Goal: Task Accomplishment & Management: Manage account settings

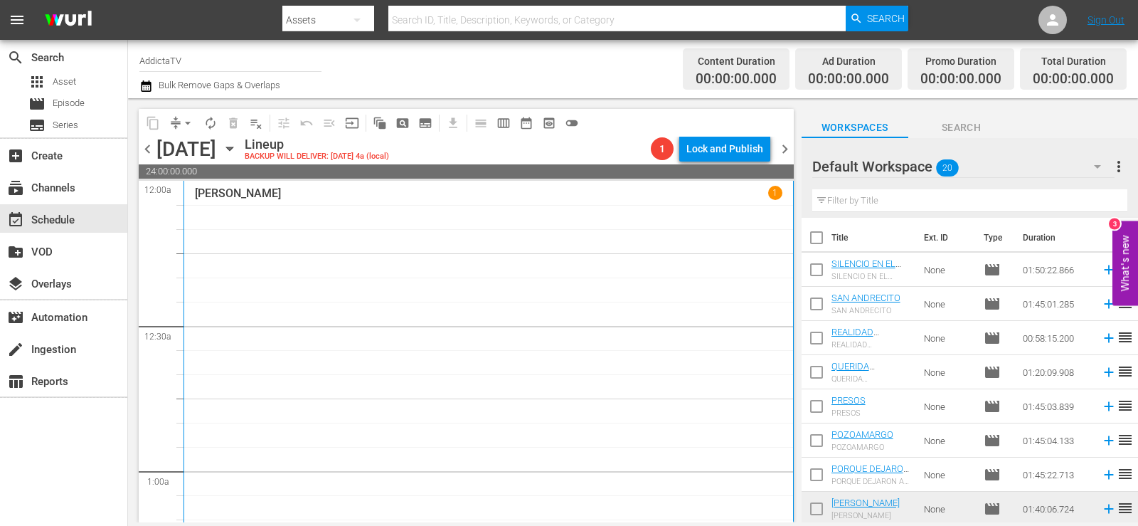
scroll to position [427, 0]
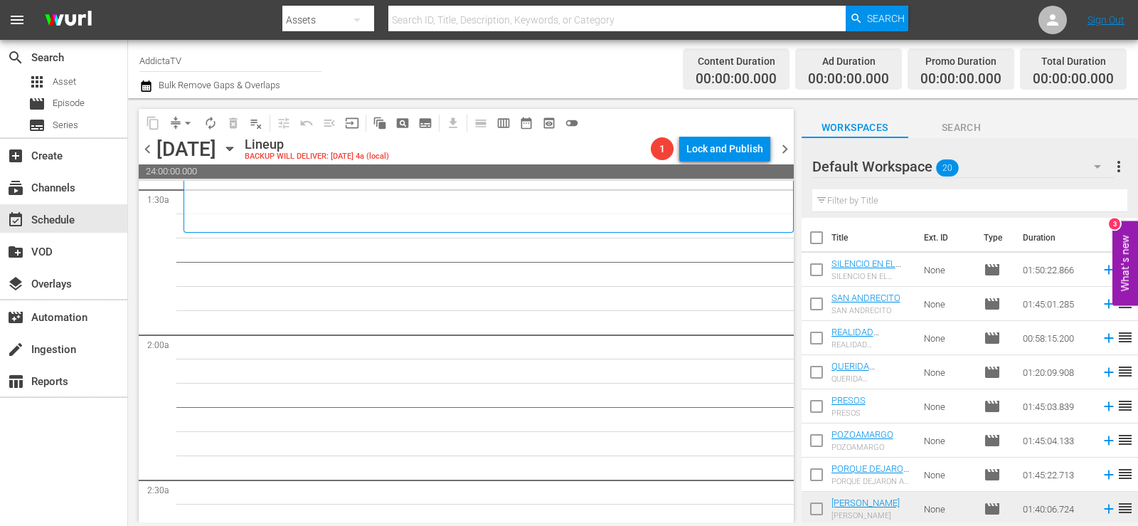
click at [149, 147] on span "chevron_left" at bounding box center [148, 149] width 18 height 18
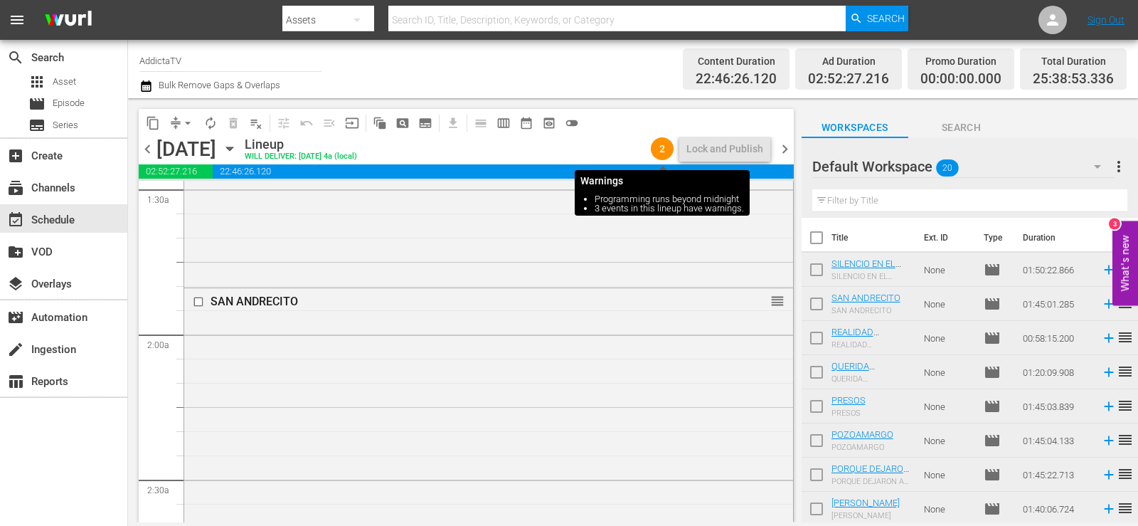
click at [665, 149] on span "2" at bounding box center [662, 148] width 23 height 11
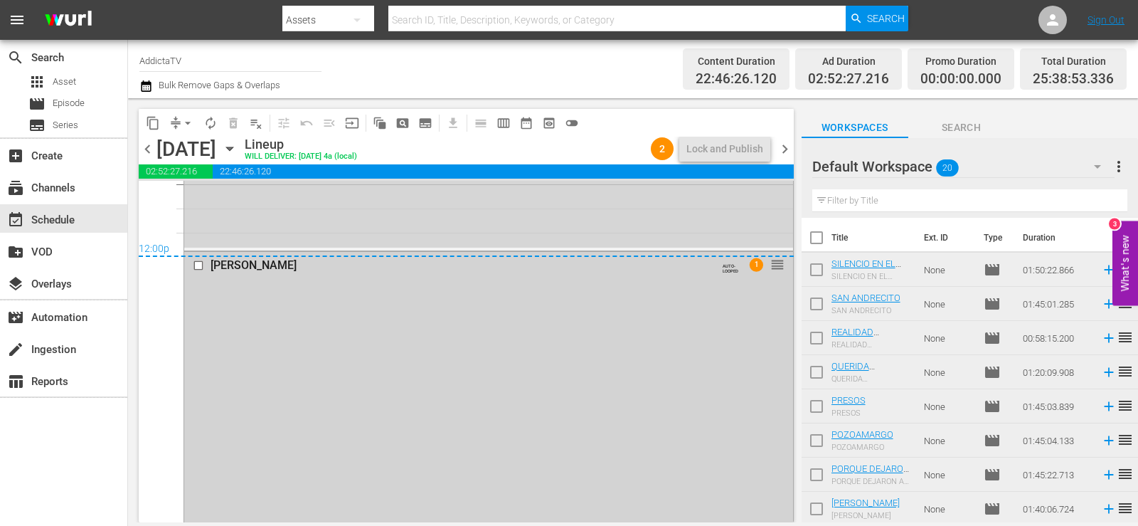
scroll to position [6747, 0]
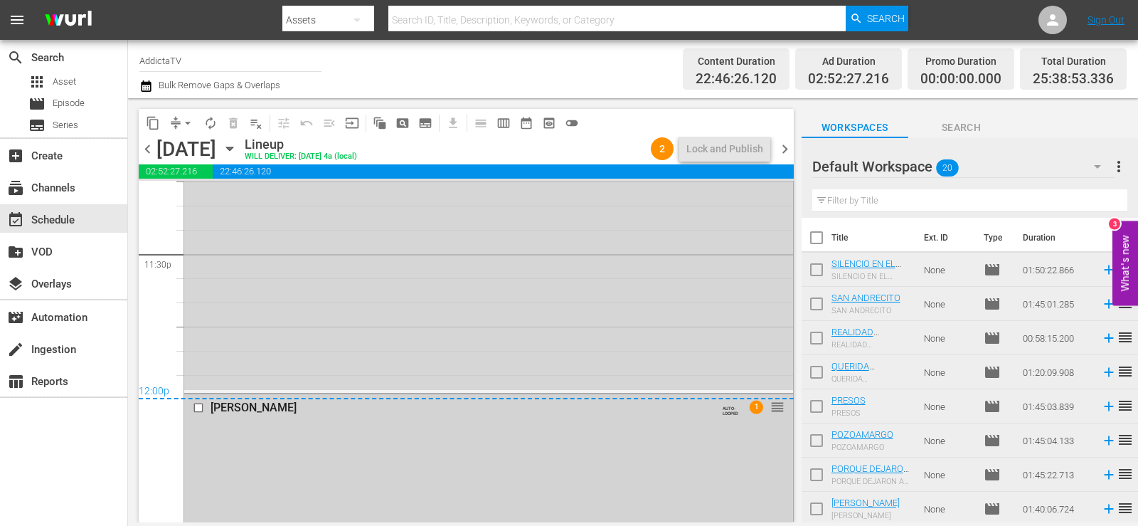
click at [749, 408] on span "1" at bounding box center [756, 407] width 14 height 14
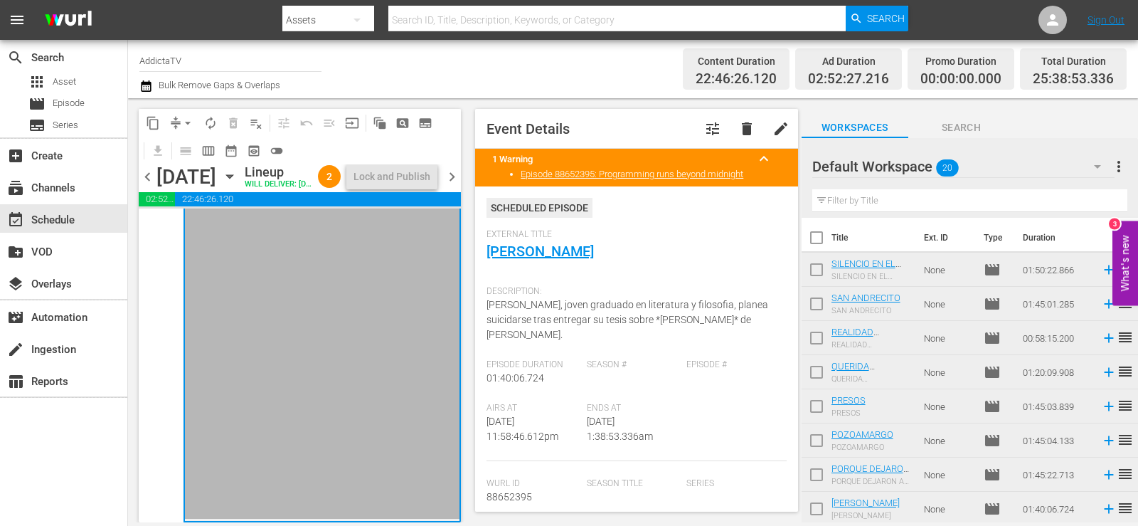
scroll to position [7154, 0]
click at [772, 127] on span "edit" at bounding box center [780, 128] width 17 height 17
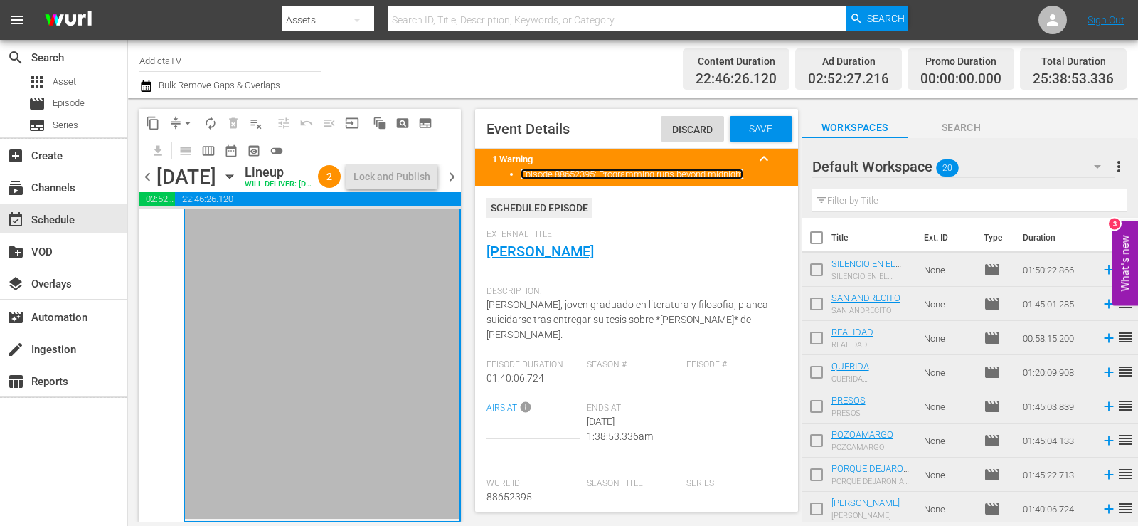
click at [694, 172] on link "Episode 88652395: Programming runs beyond midnight" at bounding box center [632, 174] width 223 height 11
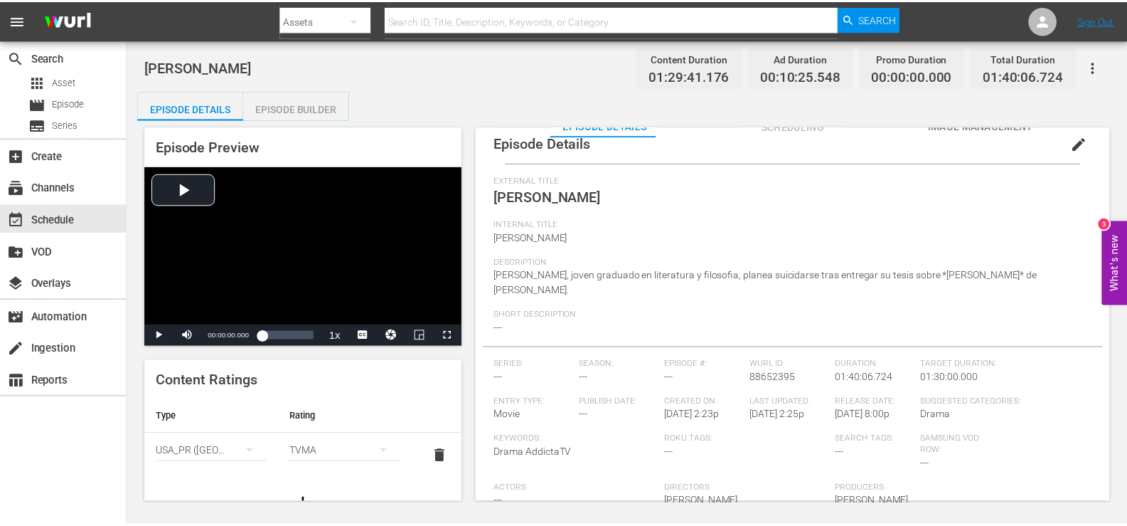
scroll to position [28, 0]
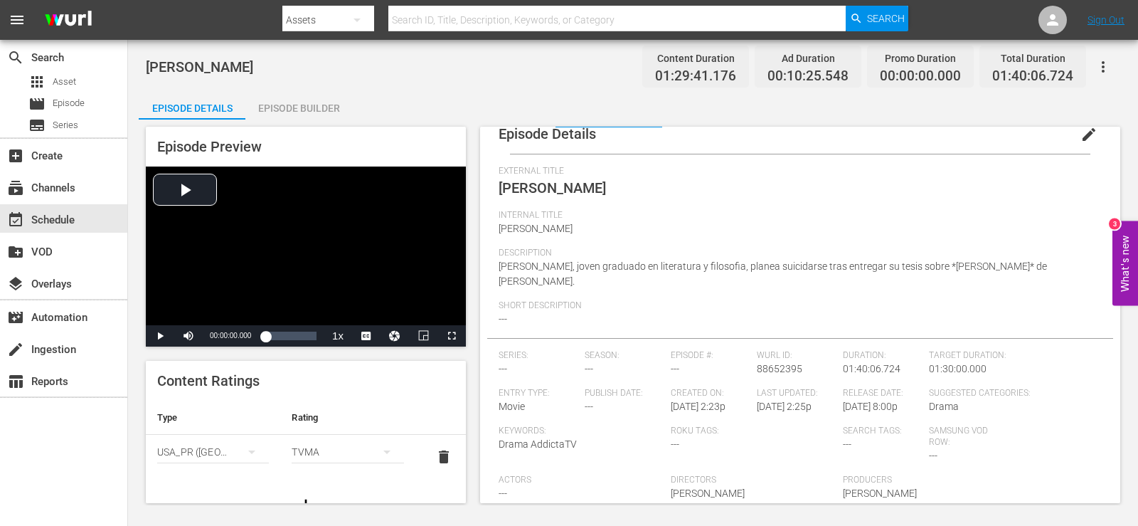
click at [310, 119] on div "Episode Builder" at bounding box center [298, 108] width 107 height 34
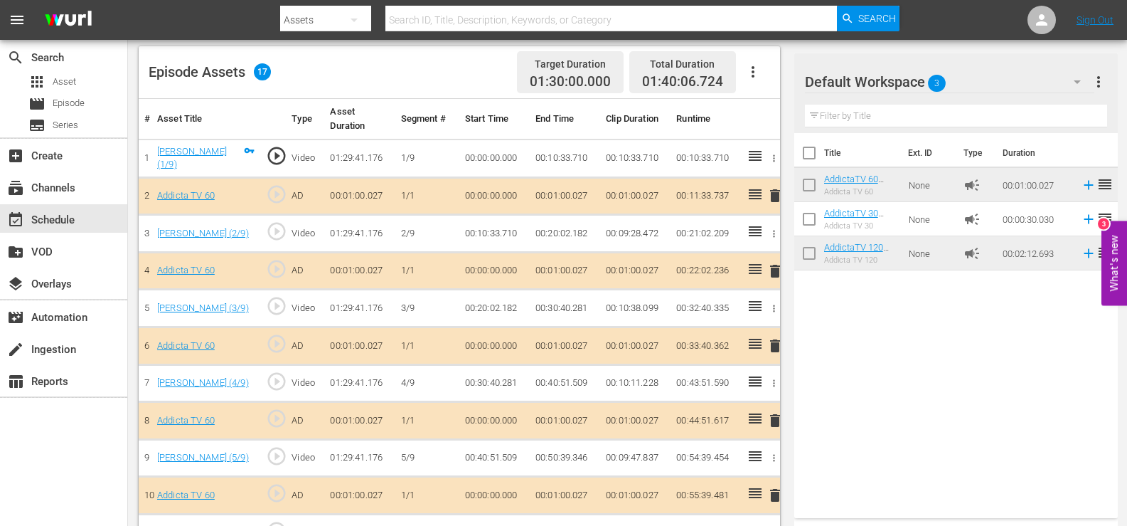
scroll to position [343, 0]
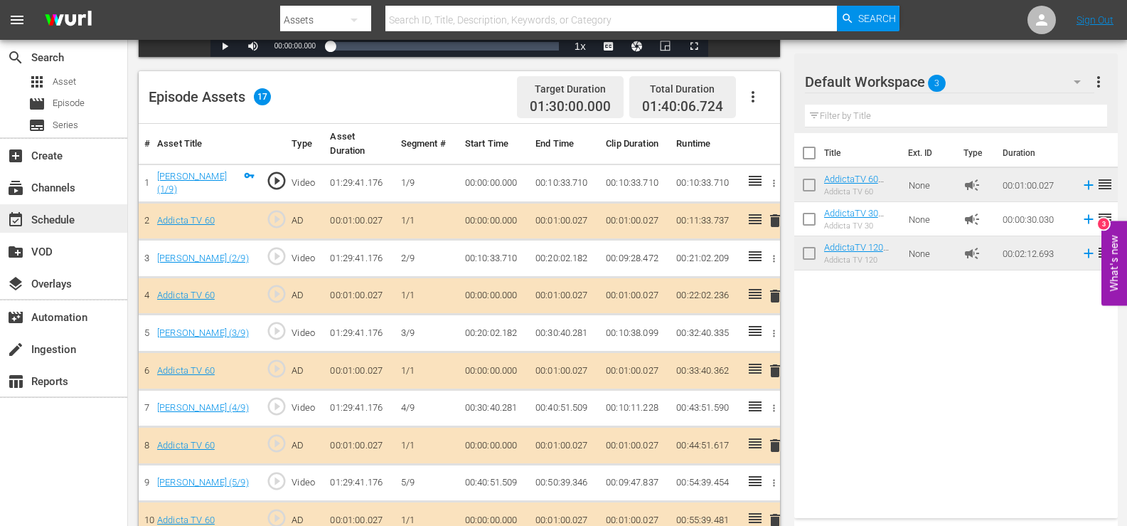
click at [48, 224] on div "event_available Schedule" at bounding box center [40, 217] width 80 height 13
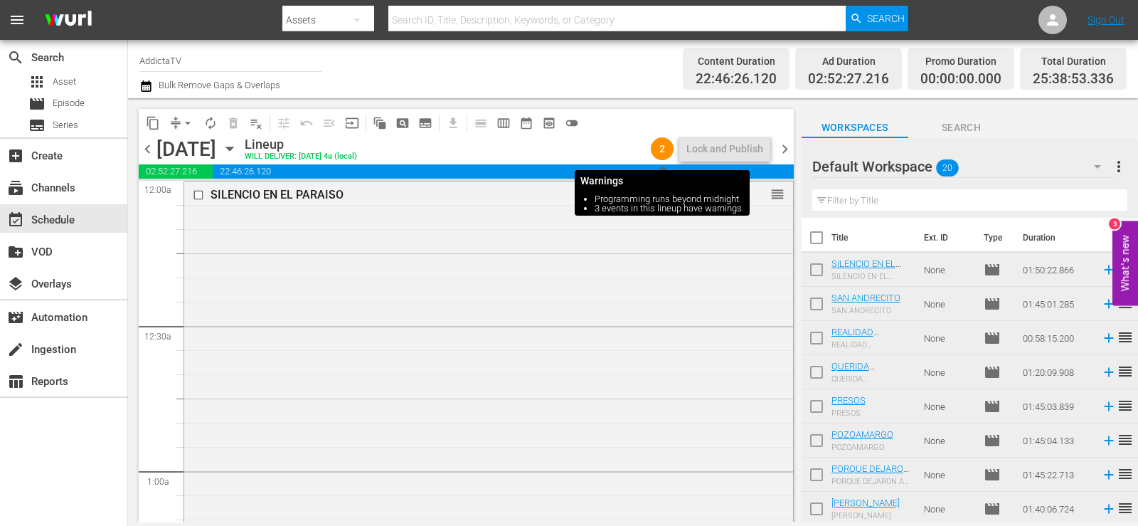
click at [664, 147] on span "2" at bounding box center [662, 148] width 23 height 11
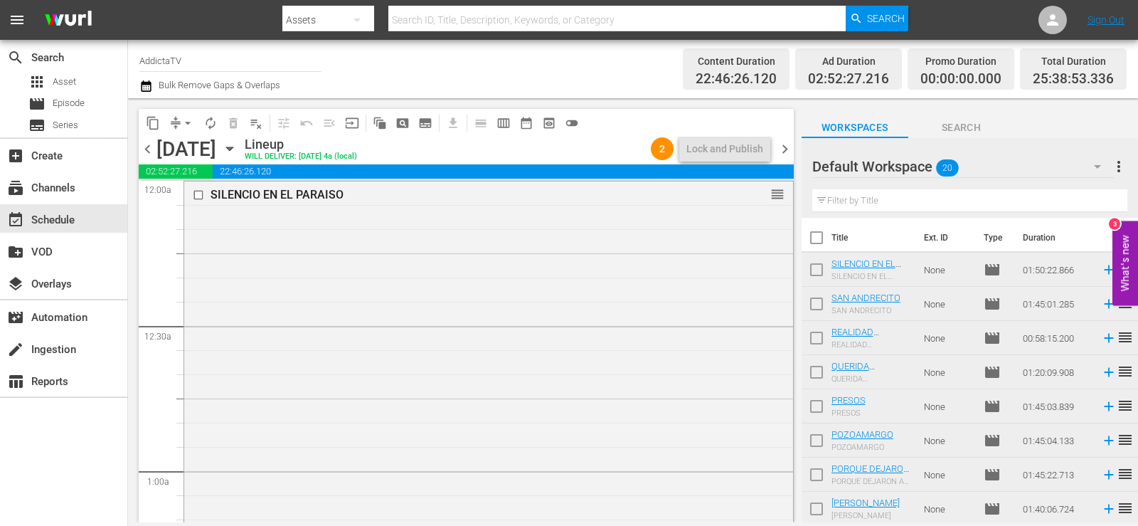
click at [786, 152] on span "chevron_right" at bounding box center [785, 149] width 18 height 18
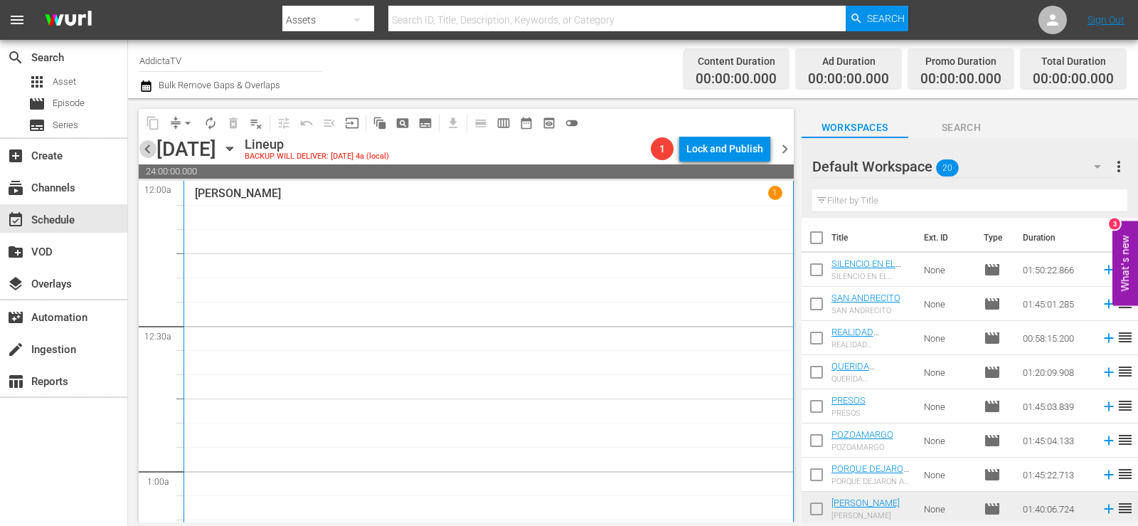
click at [142, 142] on span "chevron_left" at bounding box center [148, 149] width 18 height 18
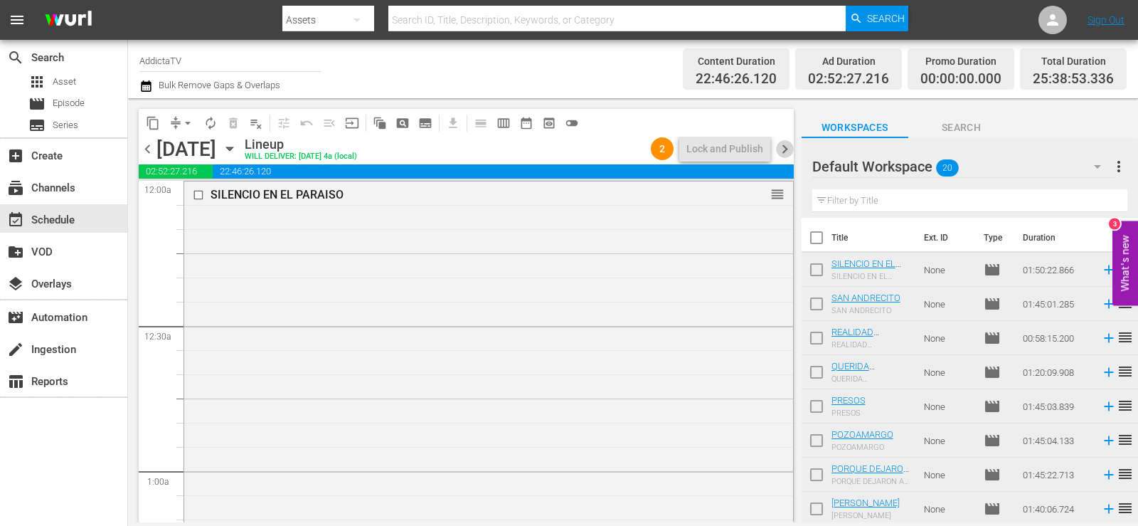
click at [781, 153] on span "chevron_right" at bounding box center [785, 149] width 18 height 18
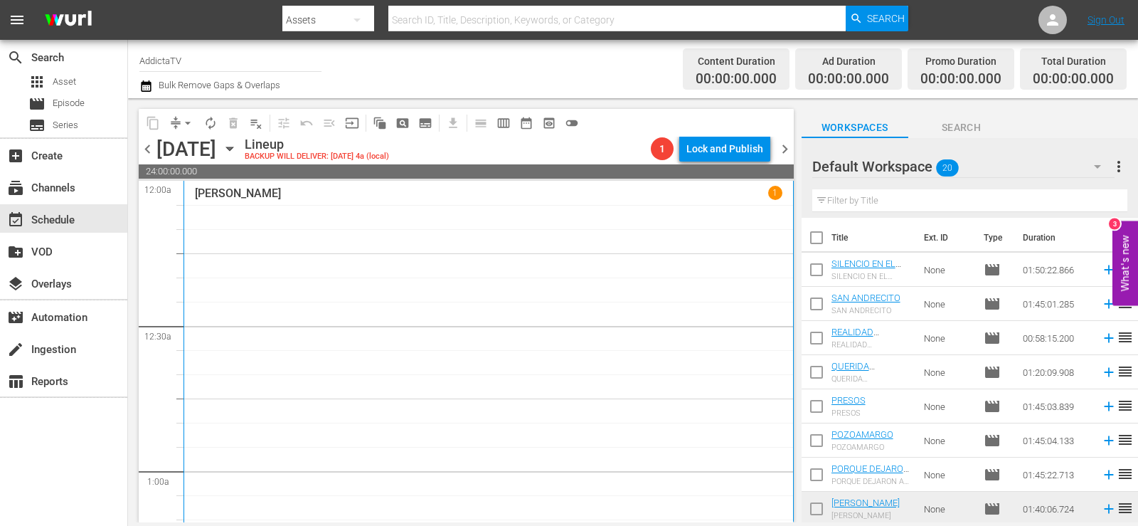
click at [772, 193] on p "1" at bounding box center [774, 193] width 5 height 10
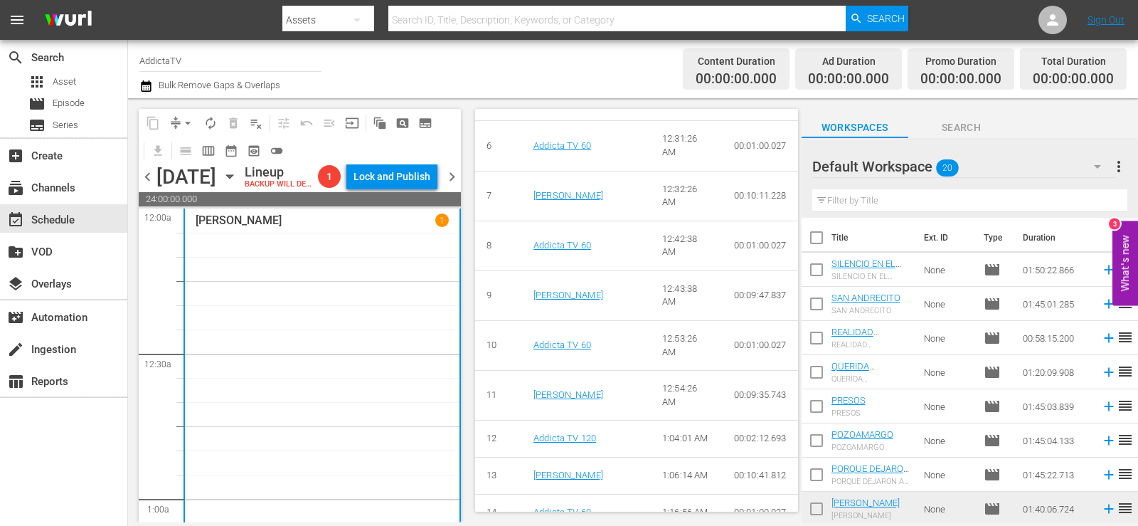
scroll to position [969, 0]
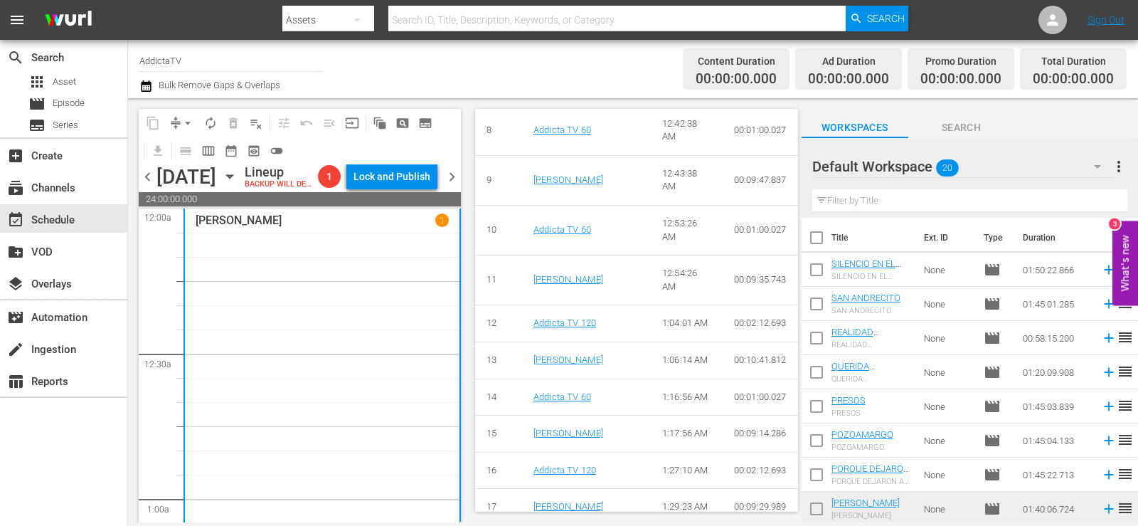
click at [440, 225] on p "1" at bounding box center [442, 221] width 5 height 10
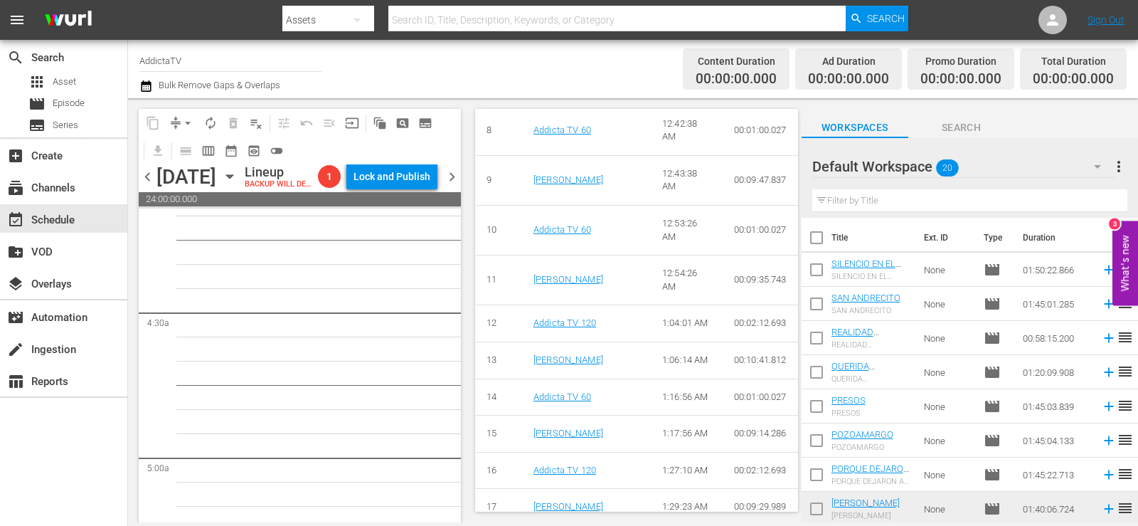
scroll to position [1209, 0]
click at [147, 186] on span "chevron_left" at bounding box center [148, 177] width 18 height 18
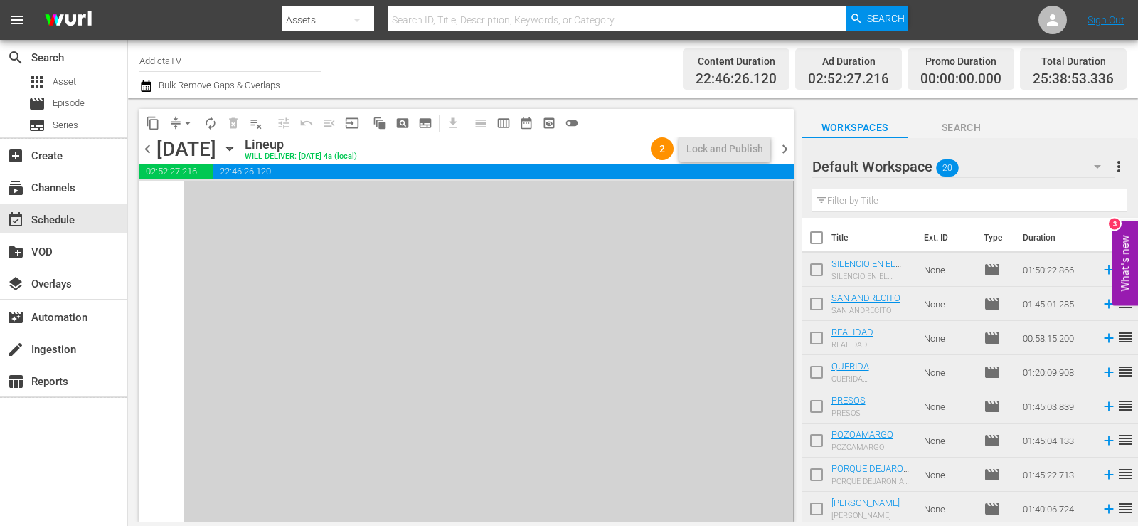
scroll to position [6889, 0]
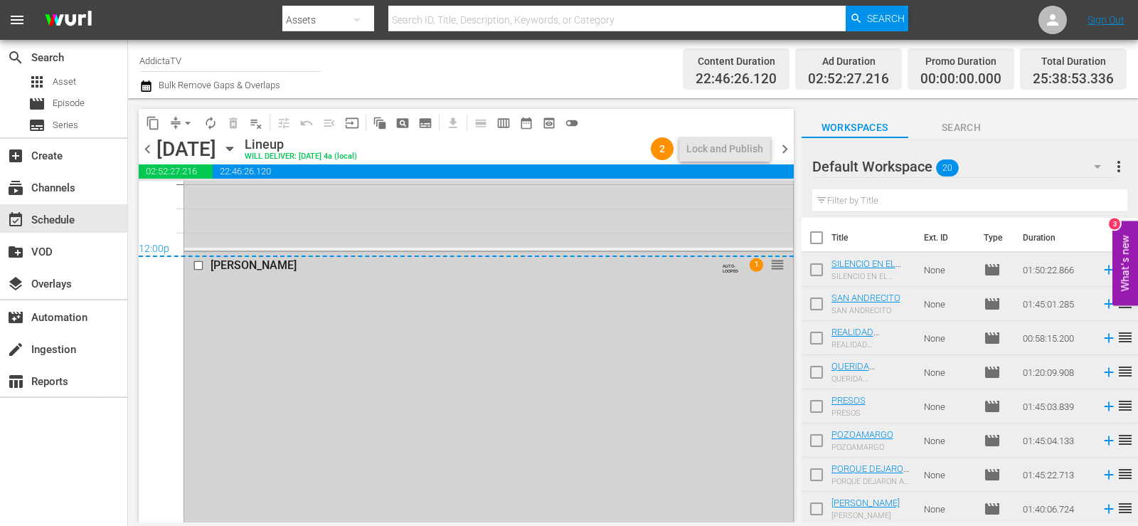
click at [749, 262] on span "1" at bounding box center [756, 264] width 14 height 14
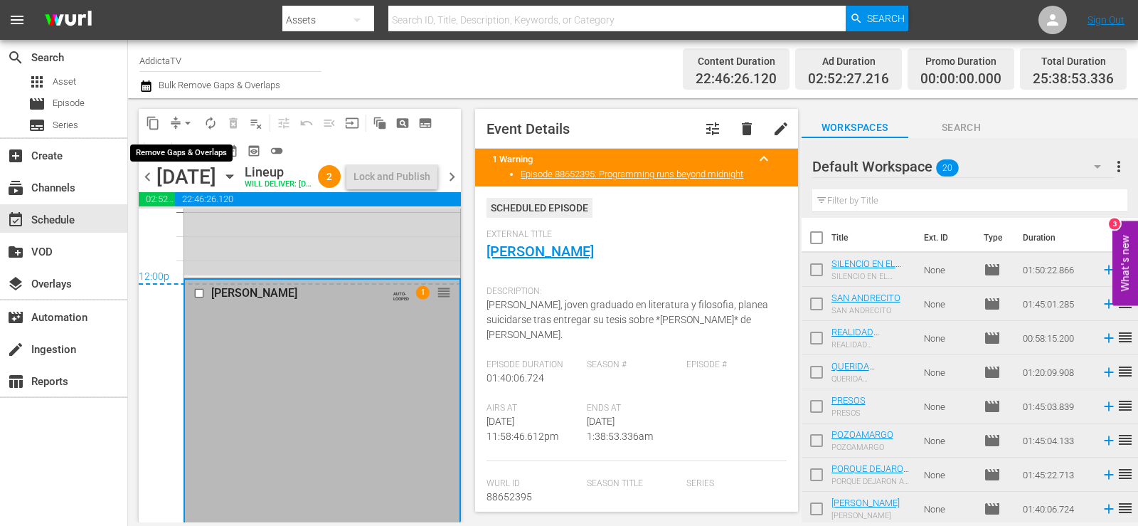
click at [175, 121] on span "compress" at bounding box center [176, 123] width 14 height 14
click at [190, 124] on span "arrow_drop_down" at bounding box center [188, 123] width 14 height 14
click at [190, 177] on li "Align to First Episode" at bounding box center [187, 175] width 117 height 23
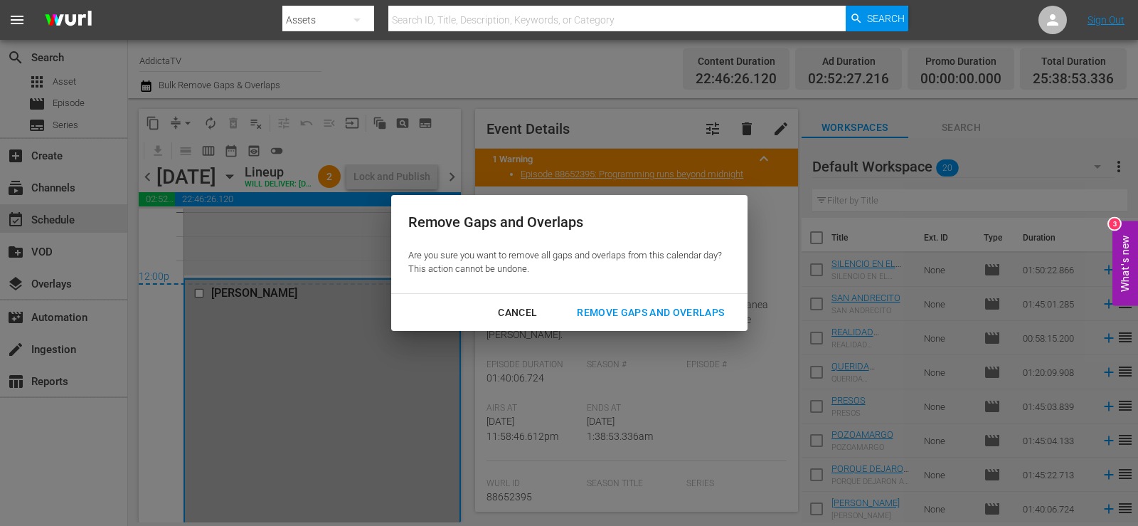
click at [517, 309] on div "Cancel" at bounding box center [518, 313] width 62 height 18
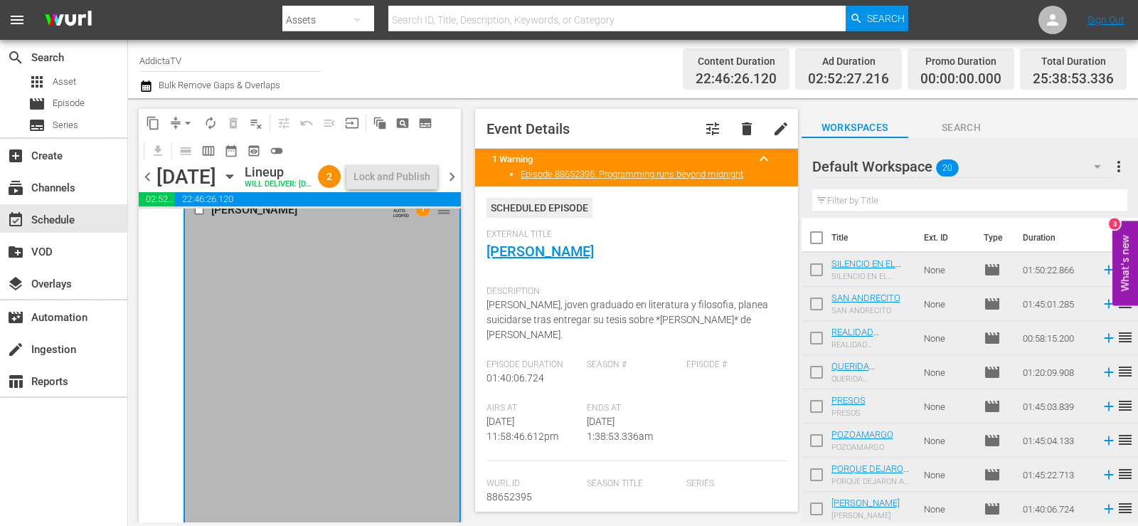
scroll to position [7154, 0]
click at [398, 377] on div "[PERSON_NAME] AUTO-LOOPED 1 reorder" at bounding box center [322, 278] width 275 height 480
click at [454, 186] on span "chevron_right" at bounding box center [452, 177] width 18 height 18
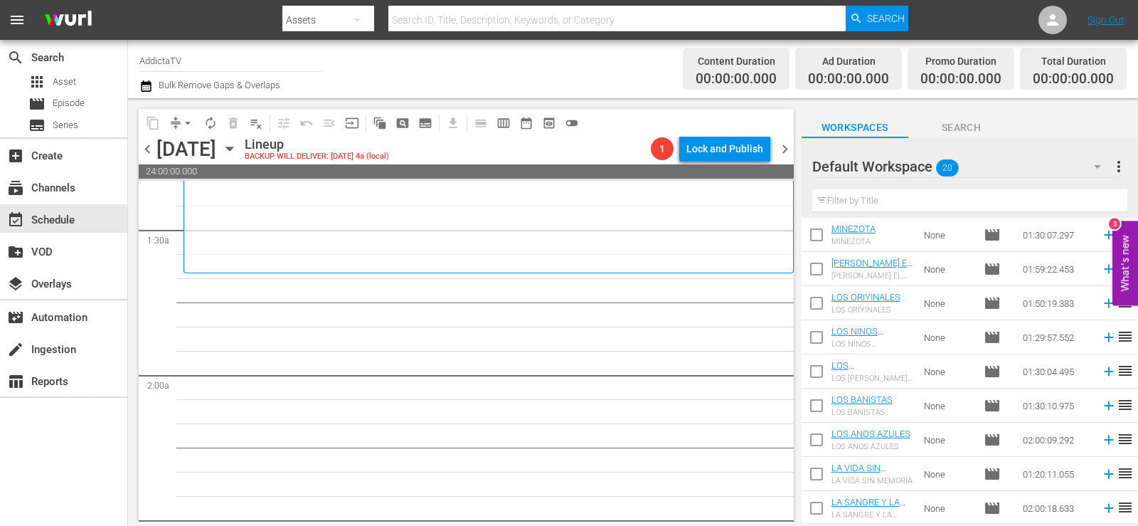
scroll to position [411, 0]
click at [816, 404] on input "checkbox" at bounding box center [817, 408] width 30 height 30
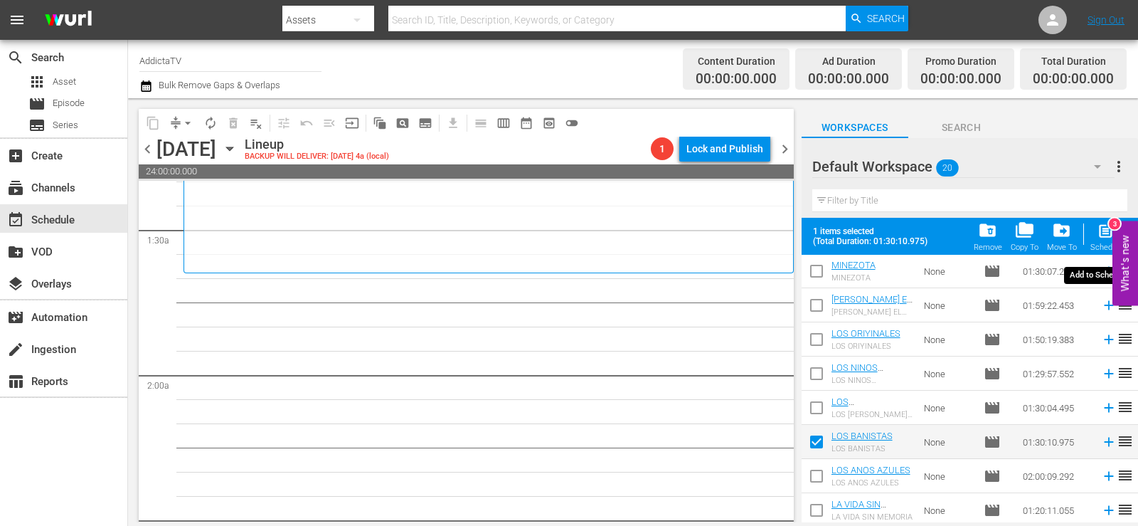
click at [1107, 238] on span "post_add" at bounding box center [1106, 230] width 19 height 19
checkbox input "false"
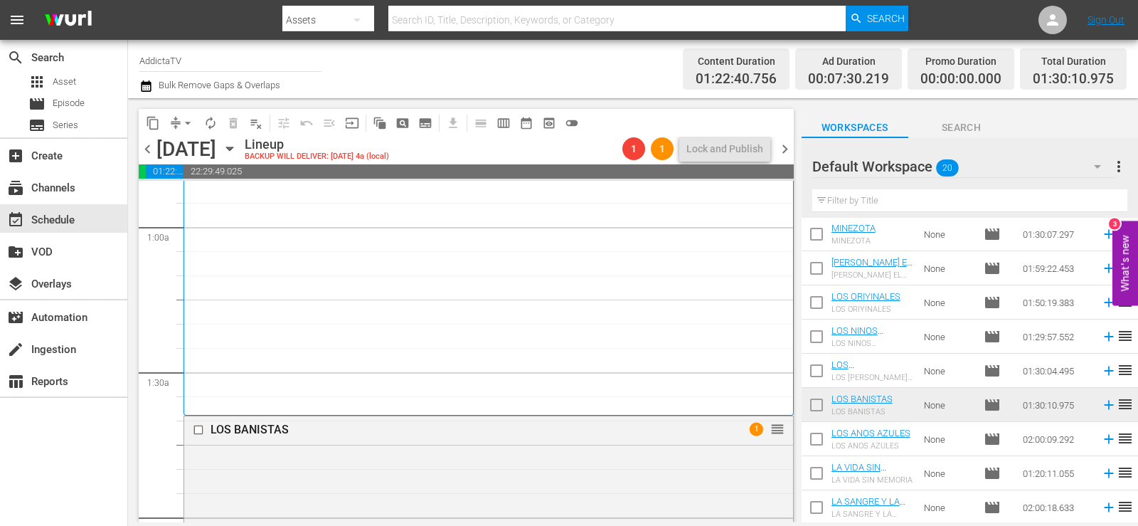
scroll to position [386, 0]
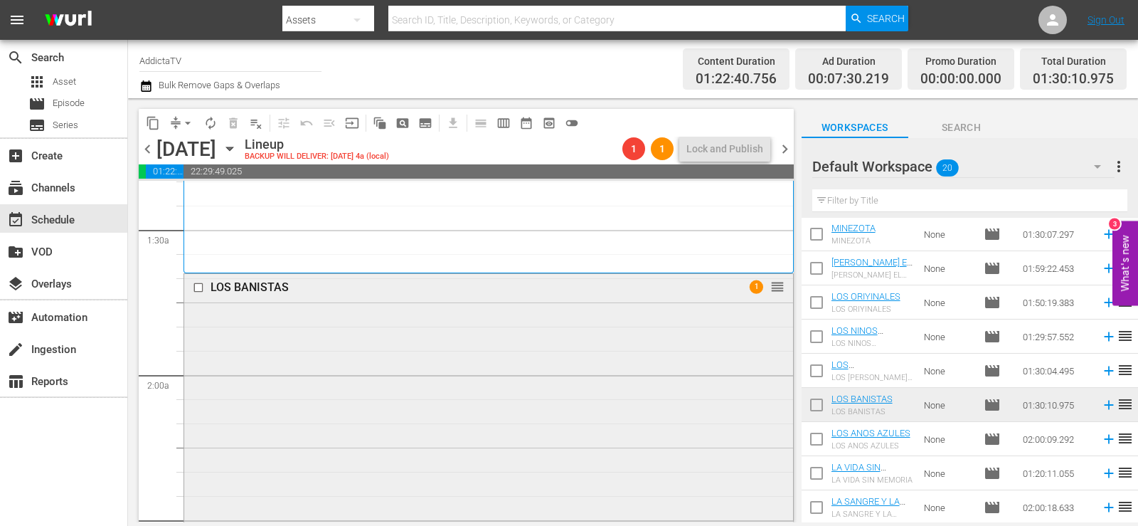
click at [714, 305] on div "LOS BANISTAS 1 reorder" at bounding box center [488, 490] width 609 height 432
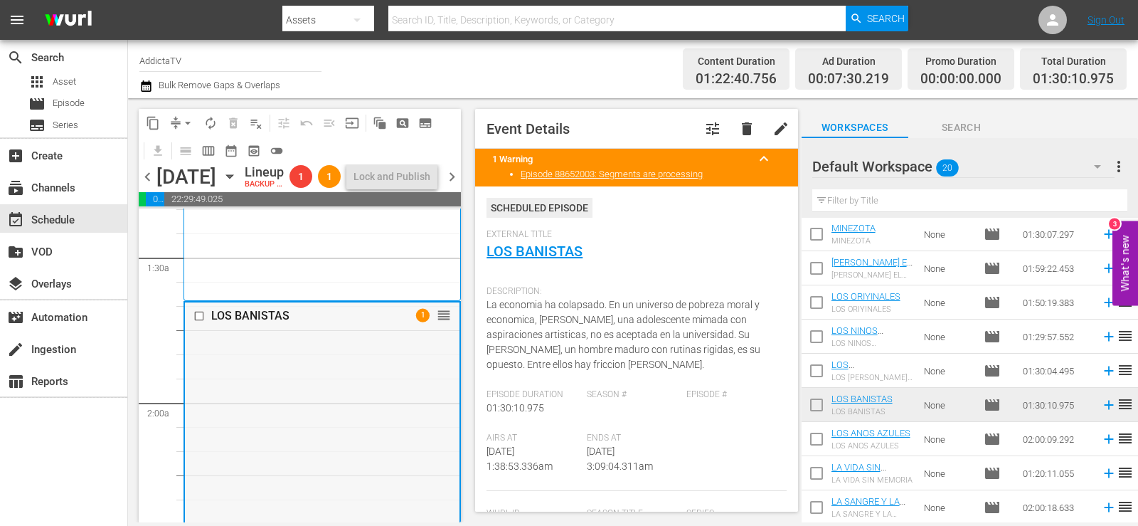
click at [416, 322] on span "1" at bounding box center [423, 315] width 14 height 14
click at [738, 129] on span "delete" at bounding box center [746, 128] width 17 height 17
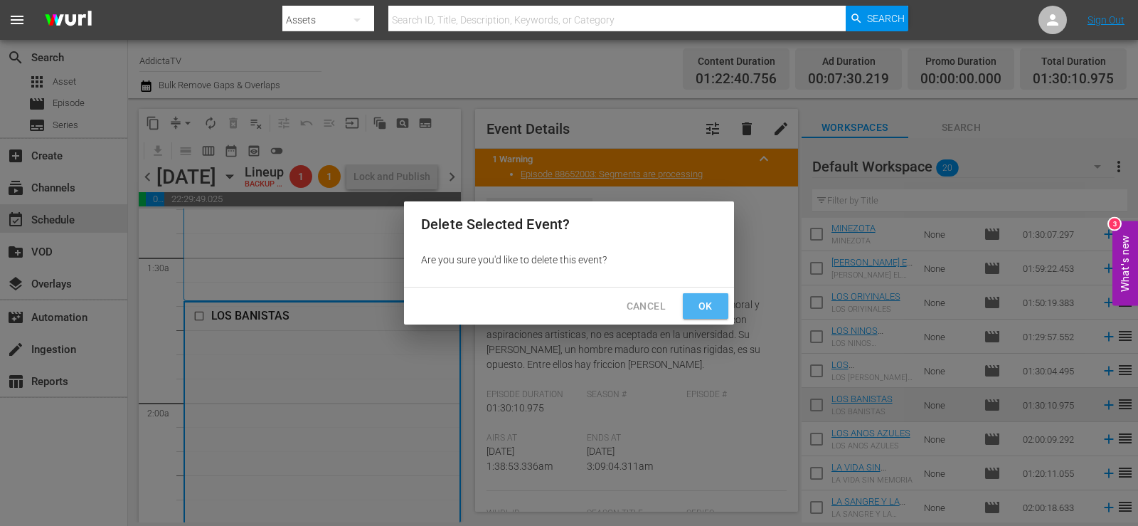
click at [696, 302] on span "Ok" at bounding box center [705, 306] width 23 height 18
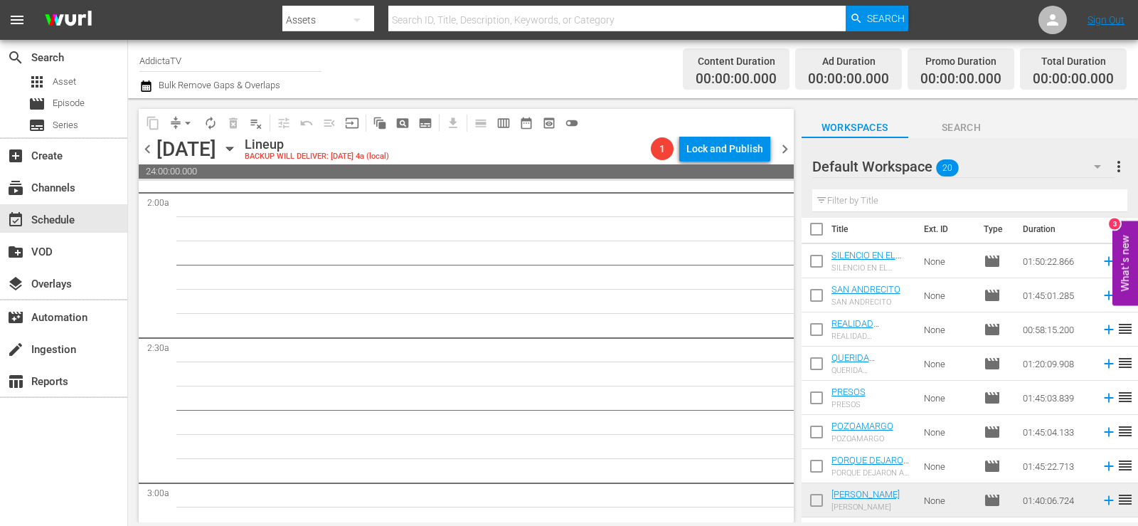
scroll to position [0, 0]
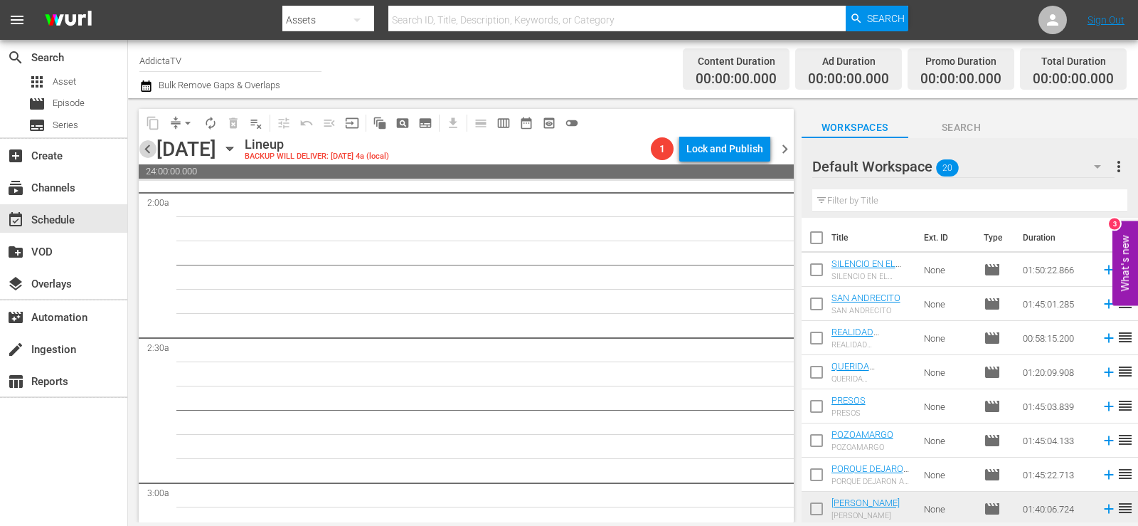
click at [148, 152] on span "chevron_left" at bounding box center [148, 149] width 18 height 18
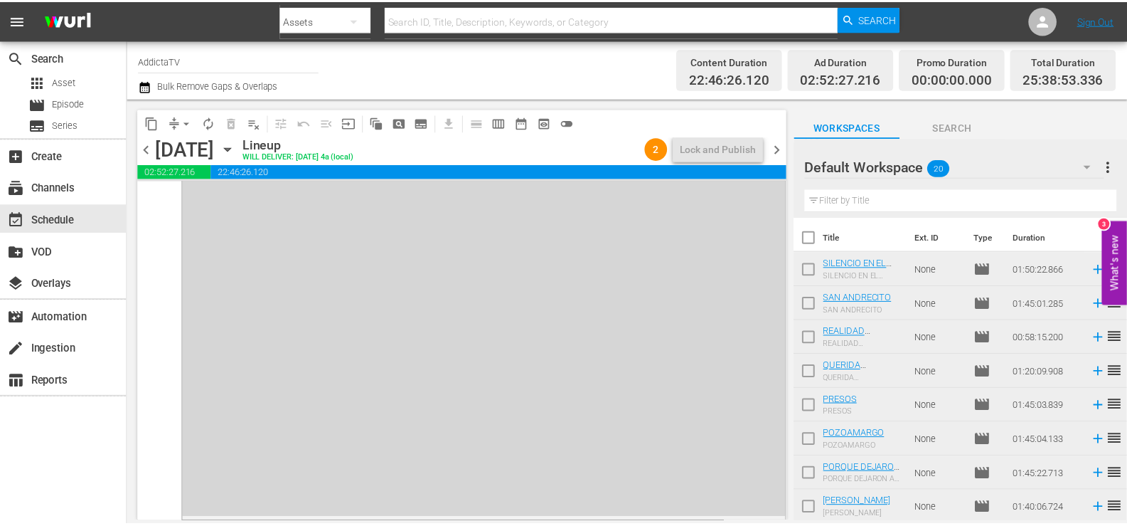
scroll to position [7102, 0]
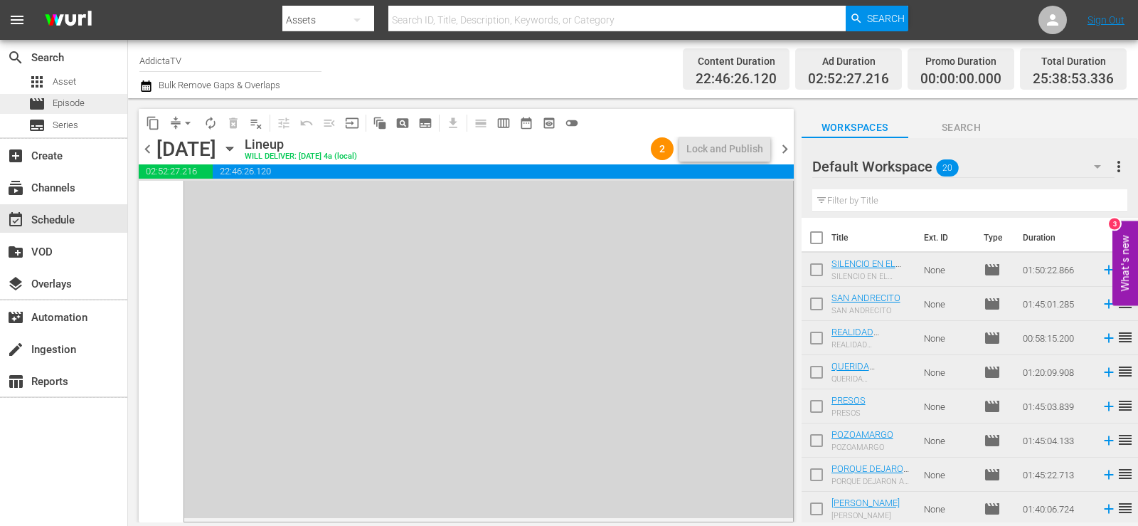
click at [65, 100] on span "Episode" at bounding box center [69, 103] width 32 height 14
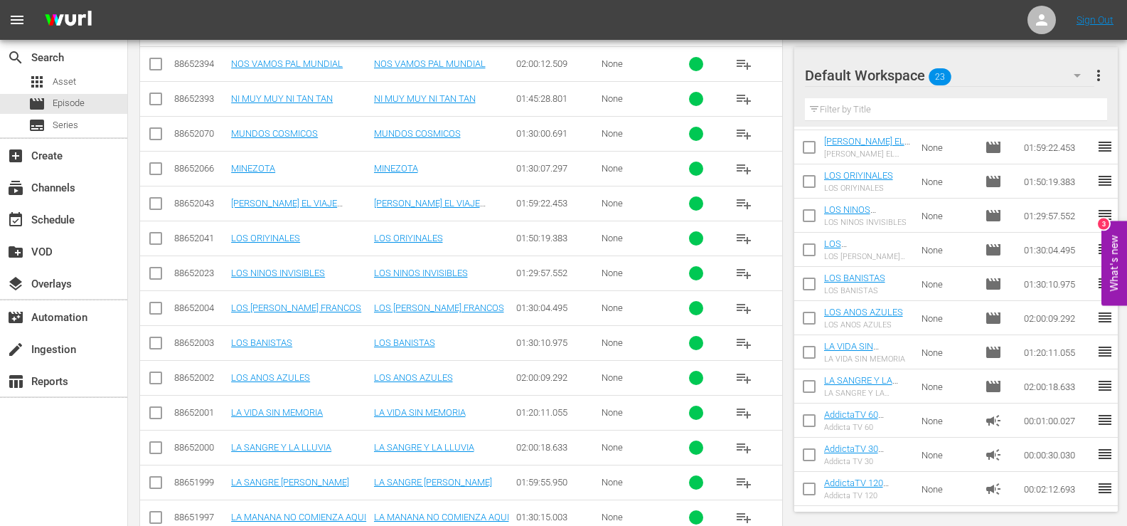
scroll to position [812, 0]
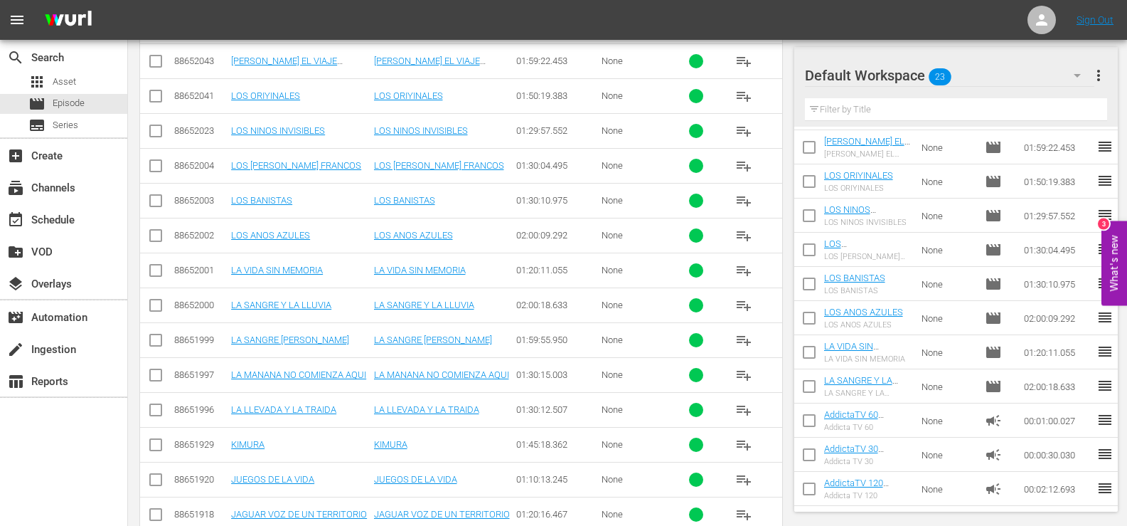
click at [159, 340] on input "checkbox" at bounding box center [155, 342] width 17 height 17
click at [742, 343] on span "playlist_add" at bounding box center [743, 339] width 17 height 17
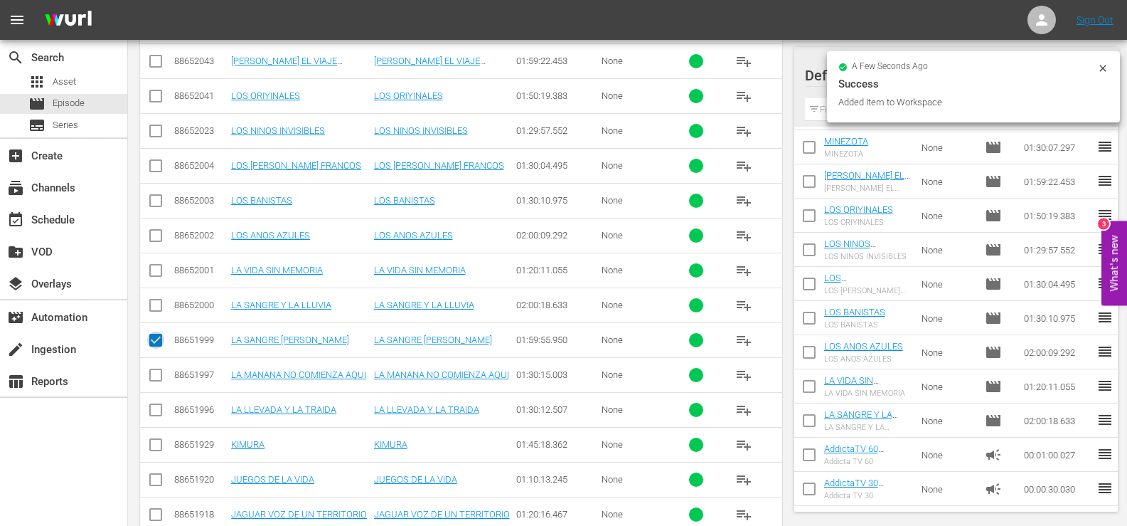
click at [157, 342] on input "checkbox" at bounding box center [155, 342] width 17 height 17
checkbox input "false"
click at [156, 374] on input "checkbox" at bounding box center [155, 377] width 17 height 17
checkbox input "true"
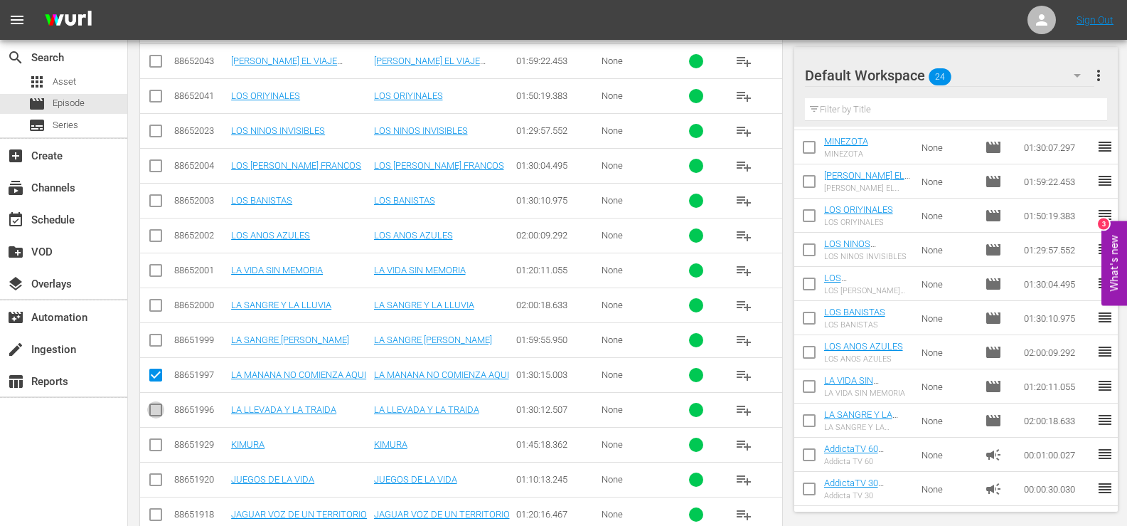
click at [156, 410] on input "checkbox" at bounding box center [155, 412] width 17 height 17
checkbox input "true"
click at [155, 447] on input "checkbox" at bounding box center [155, 447] width 17 height 17
checkbox input "true"
click at [154, 482] on input "checkbox" at bounding box center [155, 482] width 17 height 17
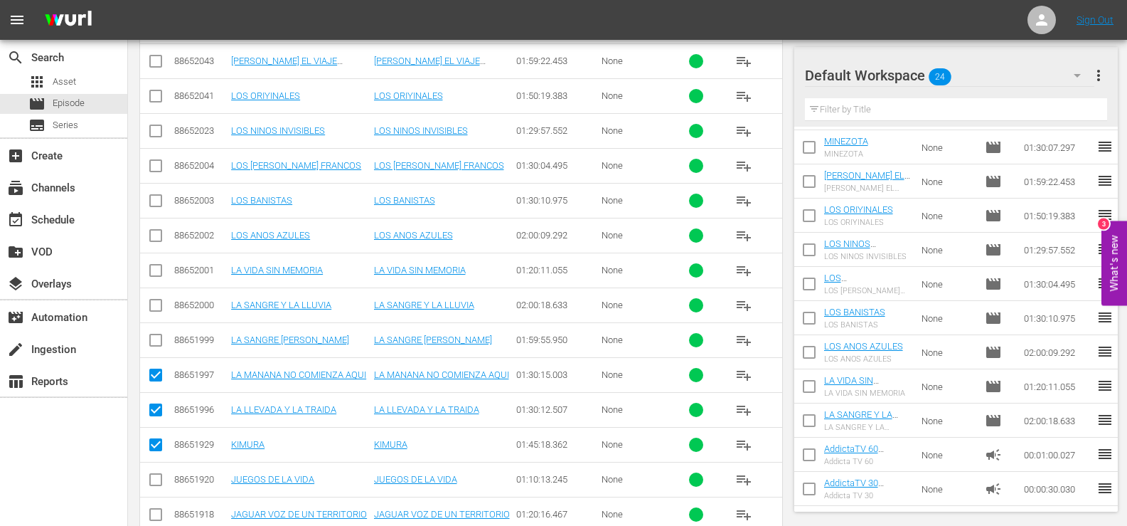
checkbox input "true"
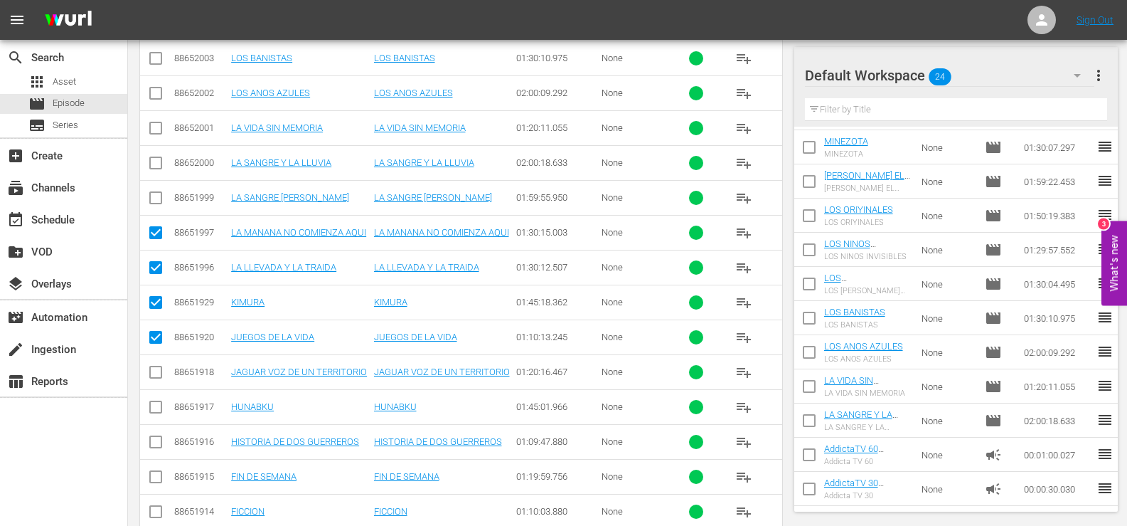
click at [156, 374] on input "checkbox" at bounding box center [155, 374] width 17 height 17
checkbox input "true"
click at [154, 410] on input "checkbox" at bounding box center [155, 409] width 17 height 17
checkbox input "true"
click at [741, 237] on span "playlist_add" at bounding box center [743, 232] width 17 height 17
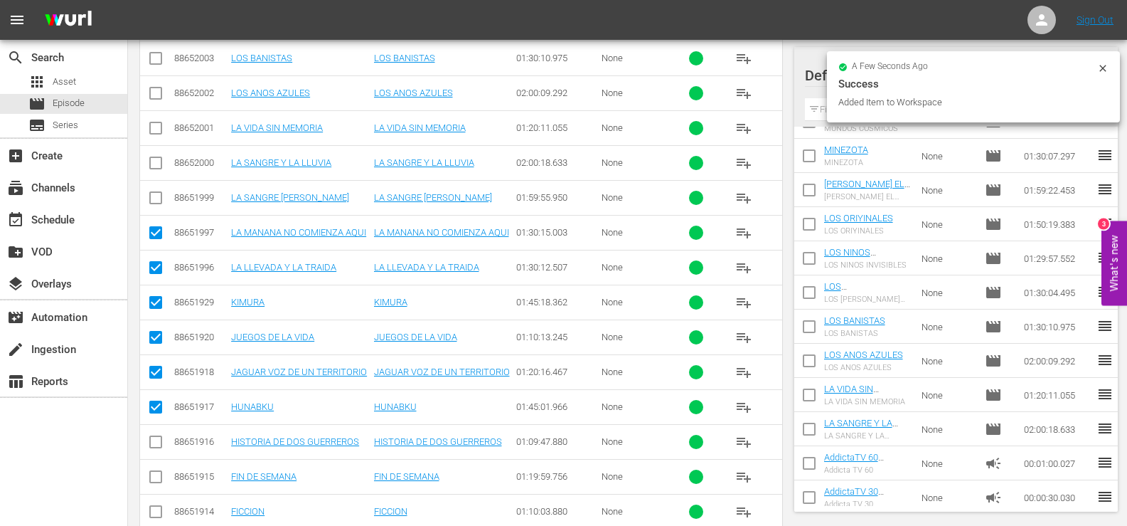
scroll to position [509, 0]
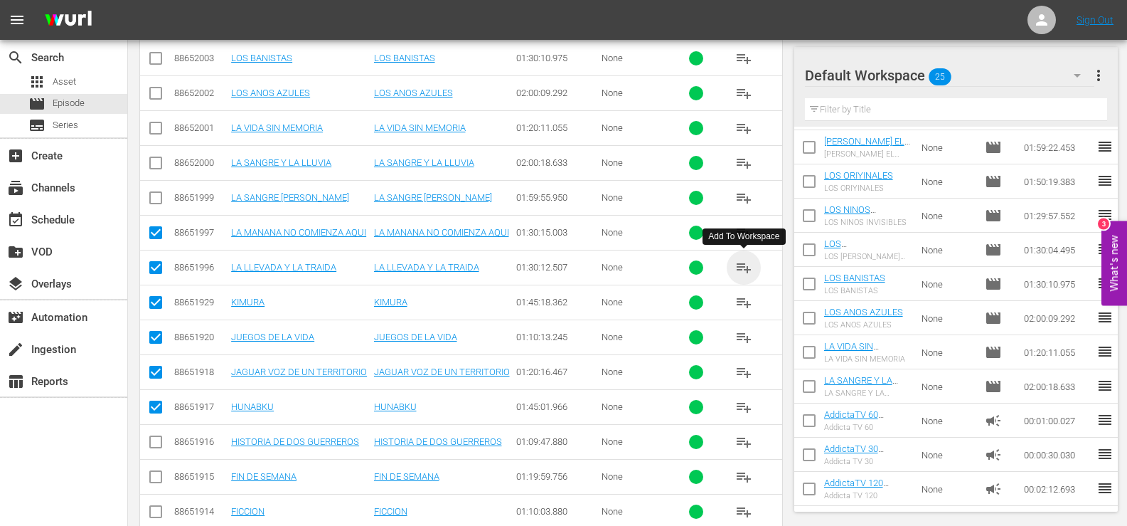
click at [748, 271] on span "playlist_add" at bounding box center [743, 267] width 17 height 17
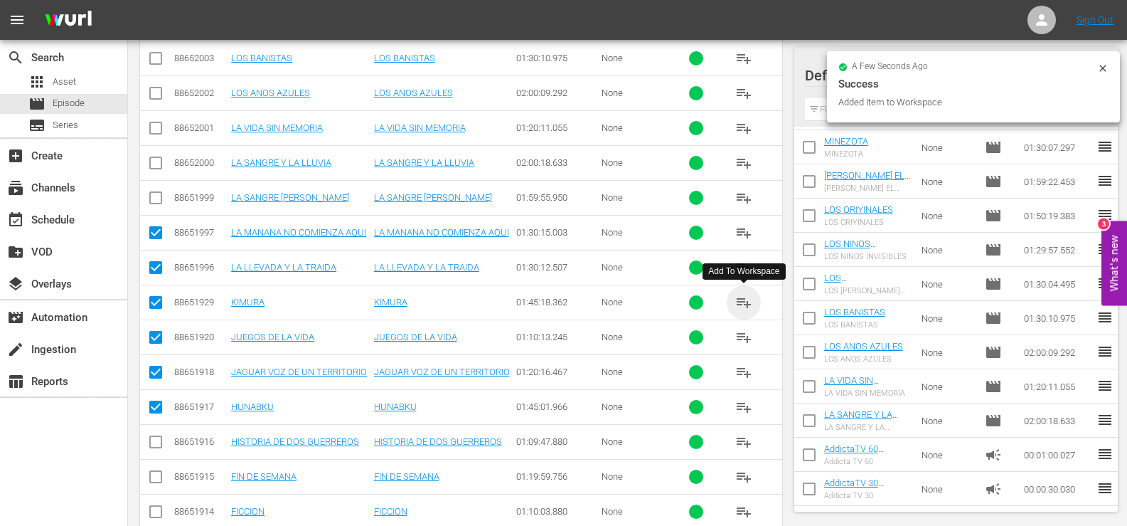
click at [749, 304] on span "playlist_add" at bounding box center [743, 302] width 17 height 17
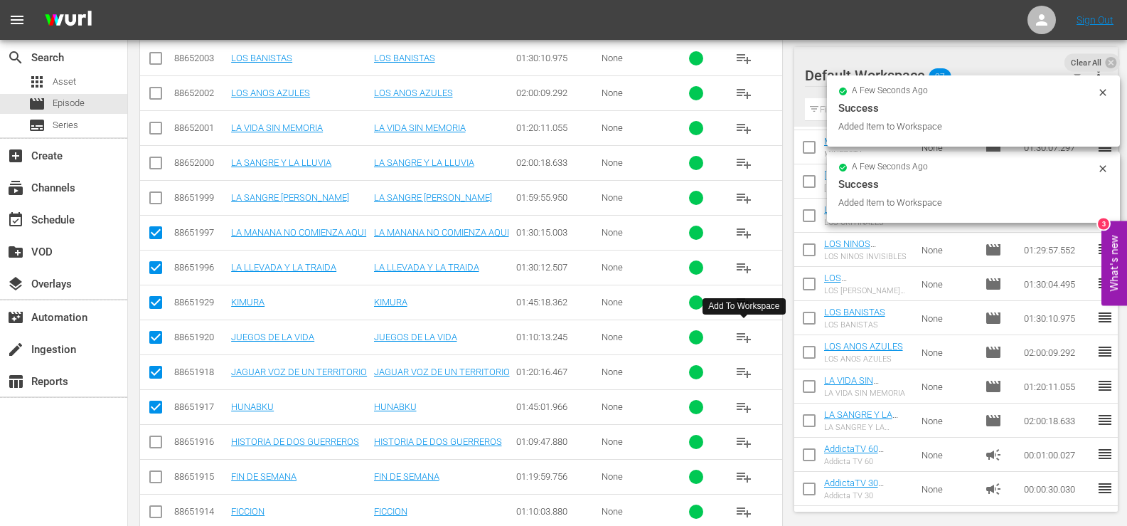
click at [742, 336] on span "playlist_add" at bounding box center [743, 337] width 17 height 17
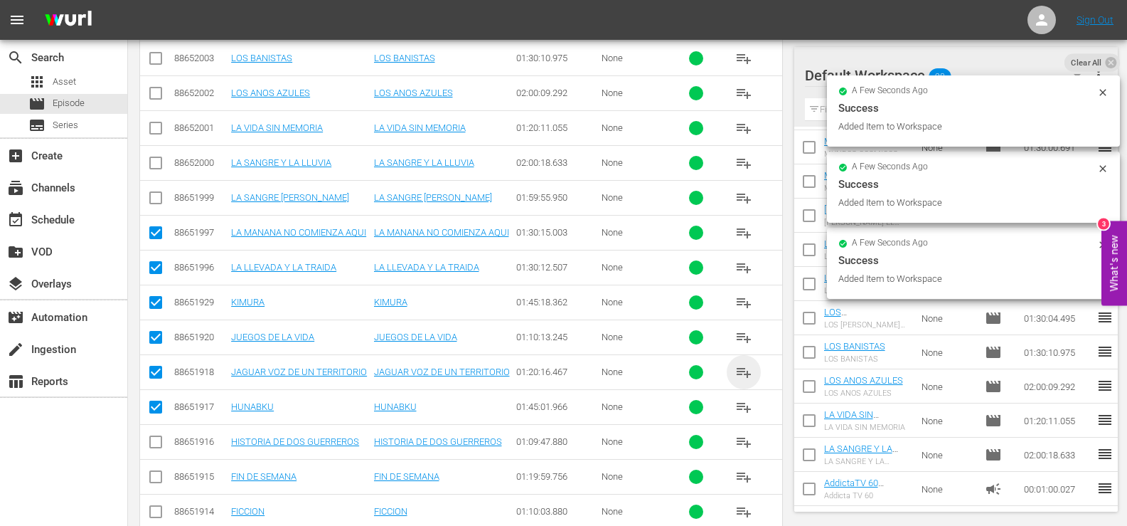
click at [741, 368] on span "playlist_add" at bounding box center [743, 371] width 17 height 17
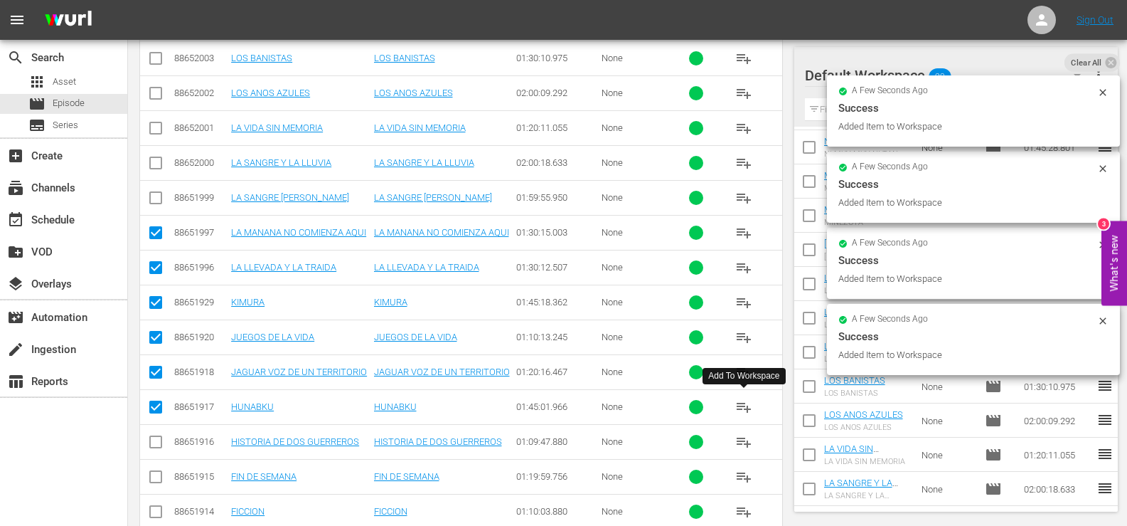
click at [740, 408] on span "playlist_add" at bounding box center [743, 406] width 17 height 17
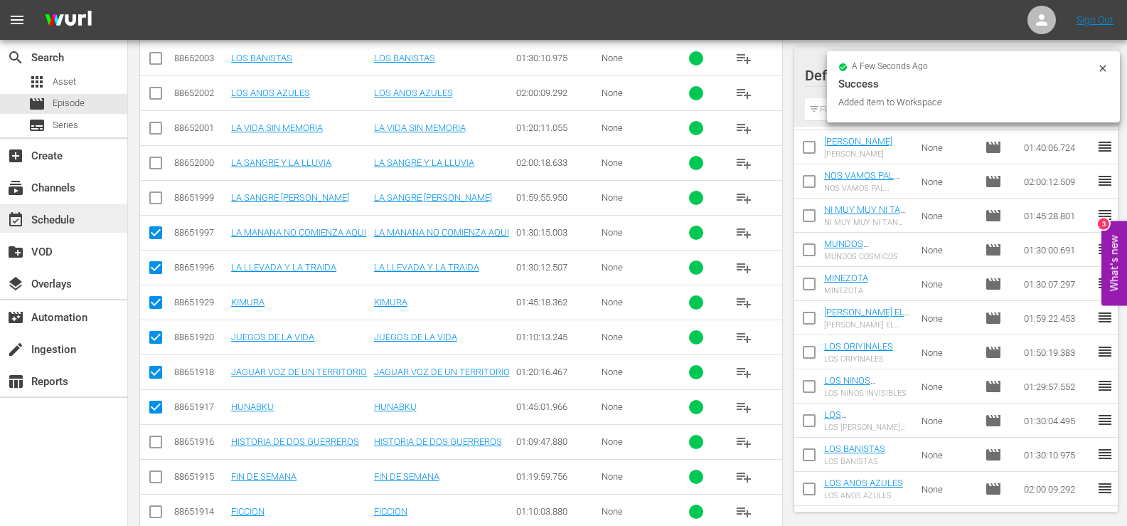
click at [58, 218] on div "event_available Schedule" at bounding box center [40, 217] width 80 height 13
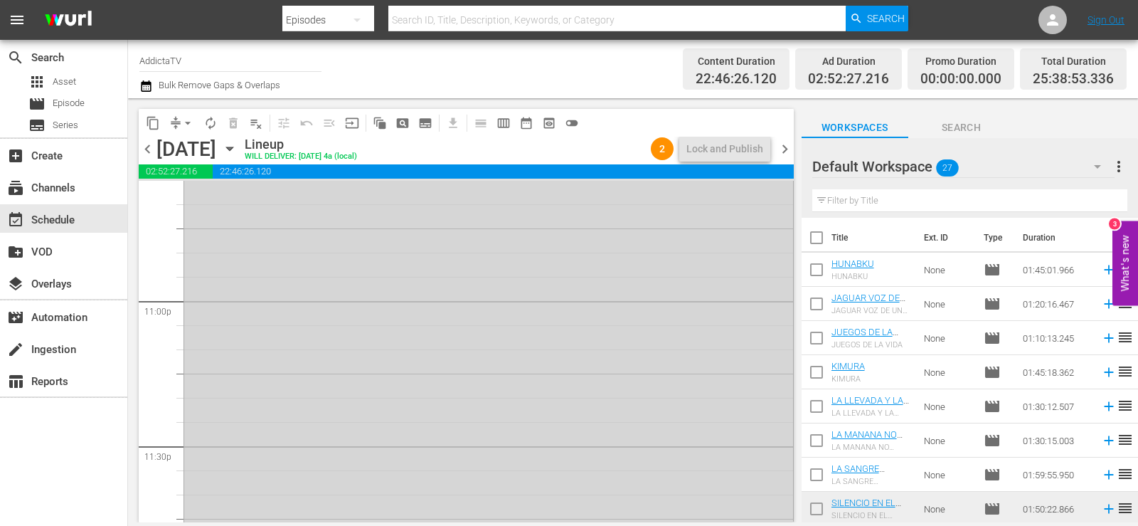
scroll to position [6686, 0]
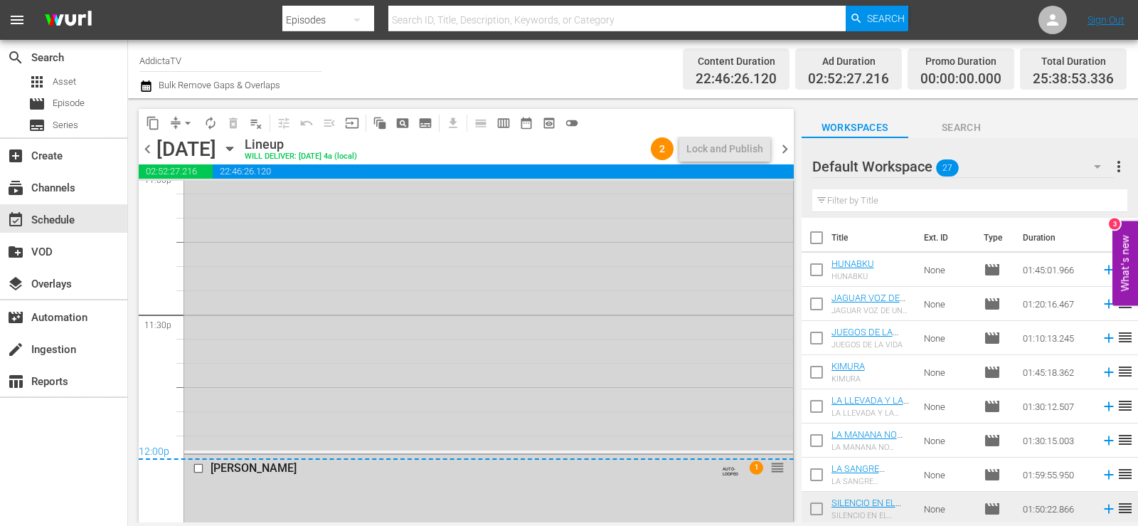
click at [780, 151] on span "chevron_right" at bounding box center [785, 149] width 18 height 18
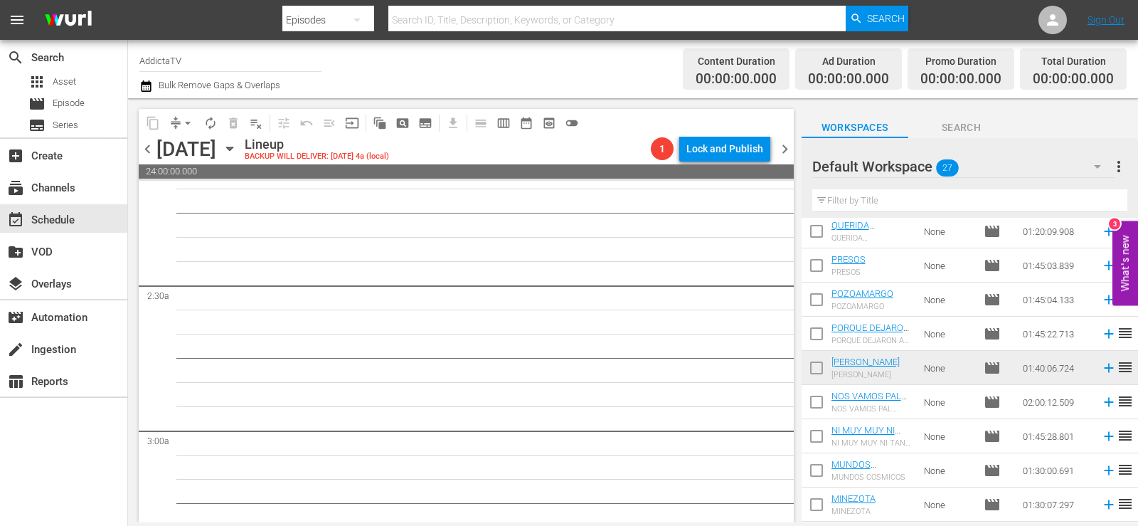
scroll to position [366, 0]
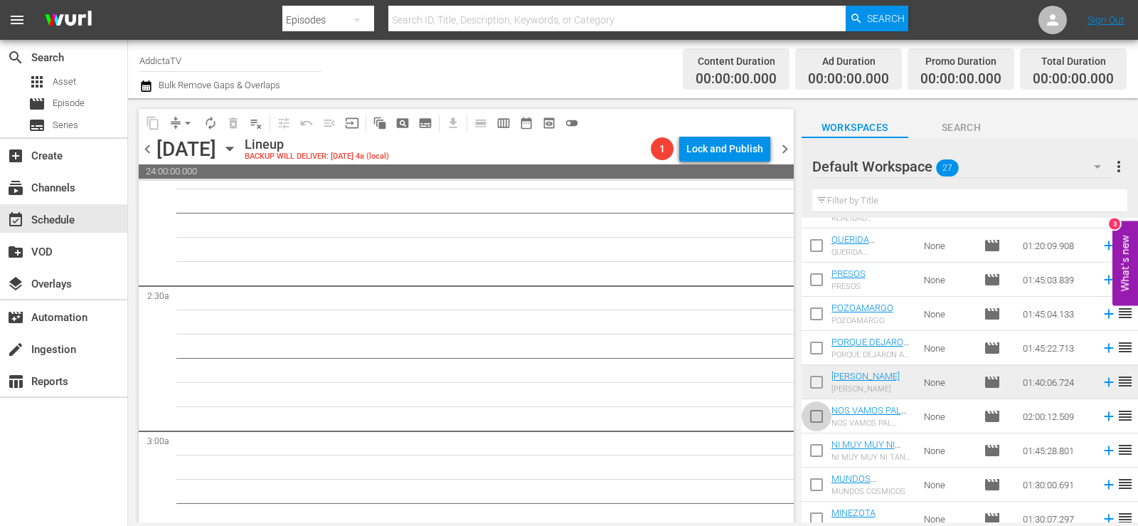
click at [816, 421] on input "checkbox" at bounding box center [817, 419] width 30 height 30
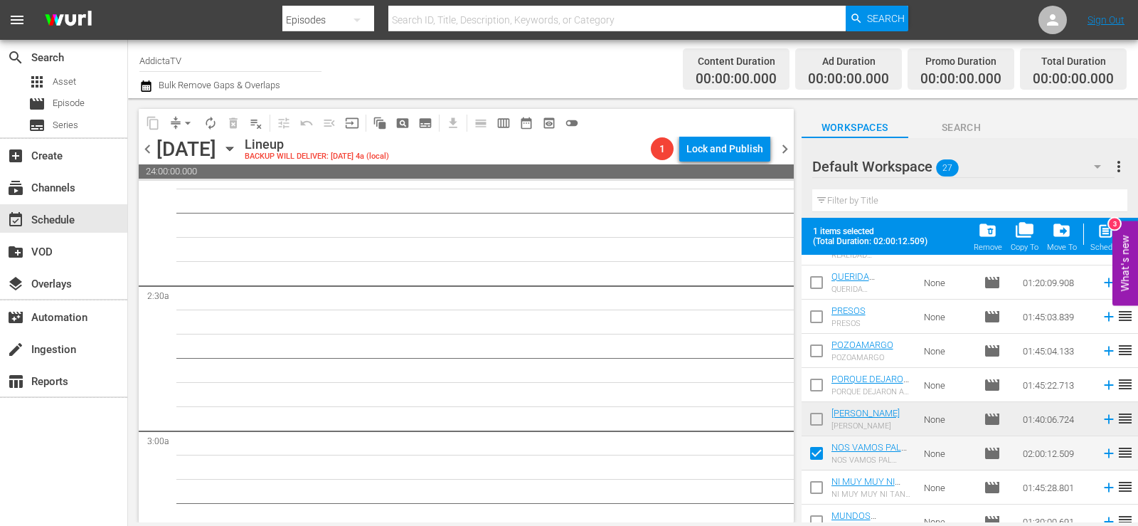
click at [1098, 234] on span "post_add" at bounding box center [1106, 230] width 19 height 19
checkbox input "false"
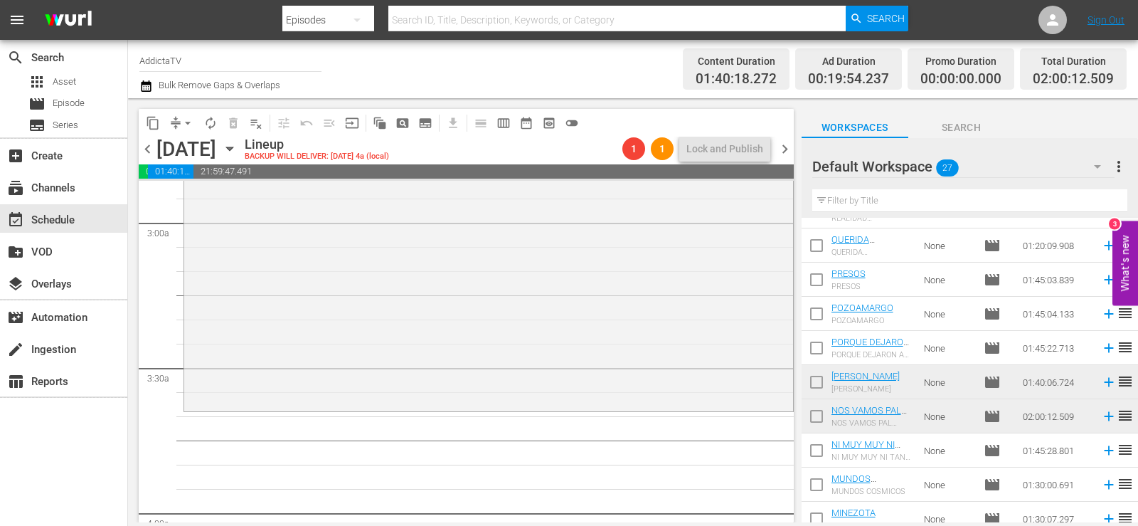
scroll to position [834, 0]
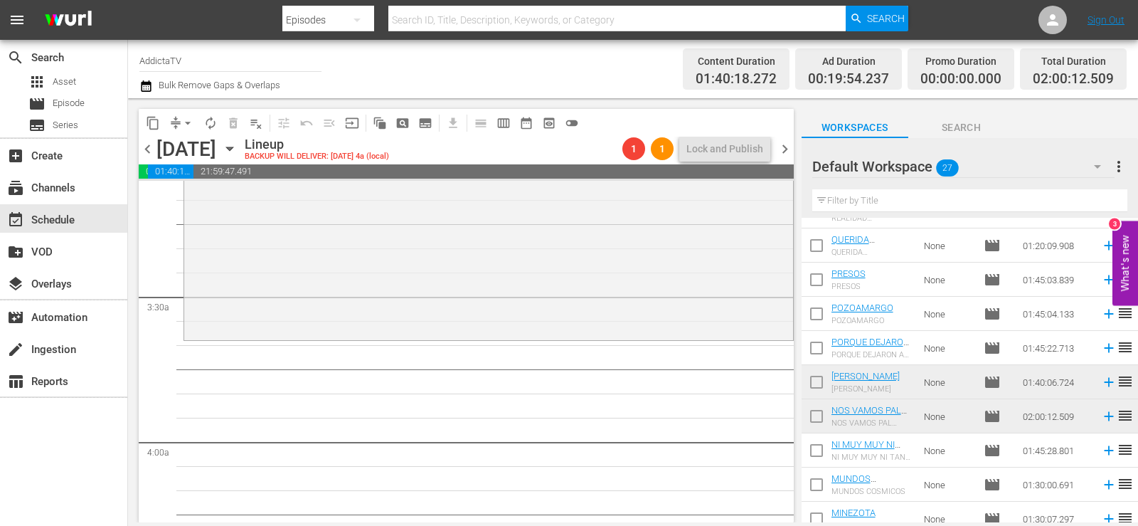
scroll to position [977, 0]
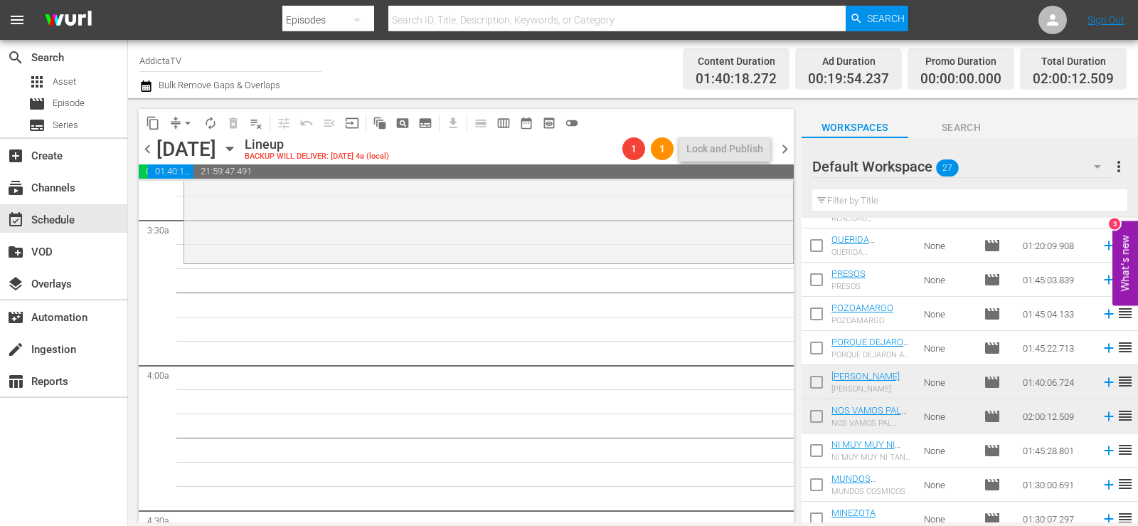
click at [819, 450] on input "checkbox" at bounding box center [817, 453] width 30 height 30
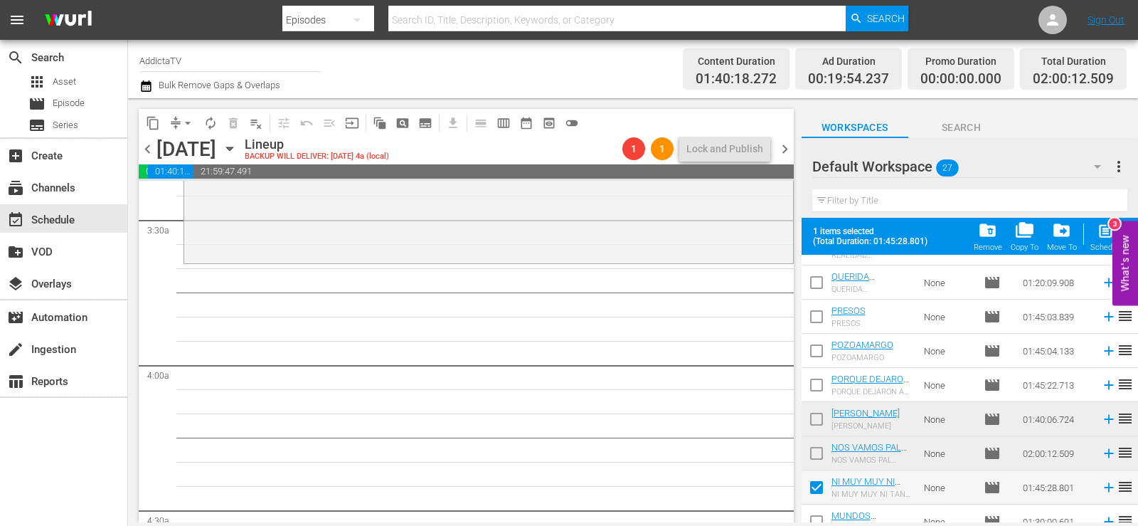
drag, startPoint x: 1127, startPoint y: 250, endPoint x: 1122, endPoint y: 300, distance: 50.0
click at [1122, 300] on button "What's new 3" at bounding box center [1125, 263] width 26 height 85
click at [1098, 233] on span "post_add" at bounding box center [1106, 230] width 19 height 19
checkbox input "false"
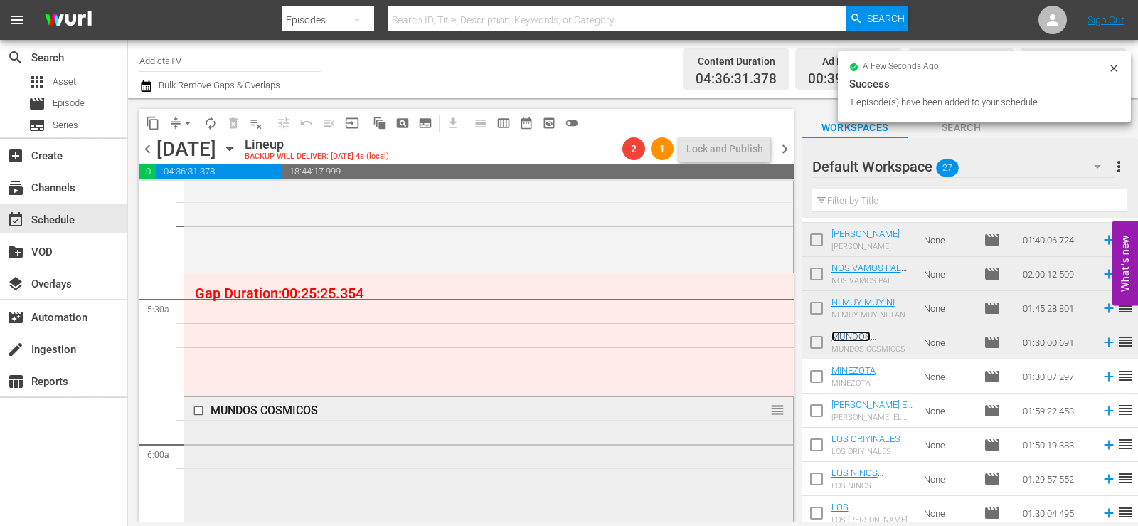
scroll to position [1475, 0]
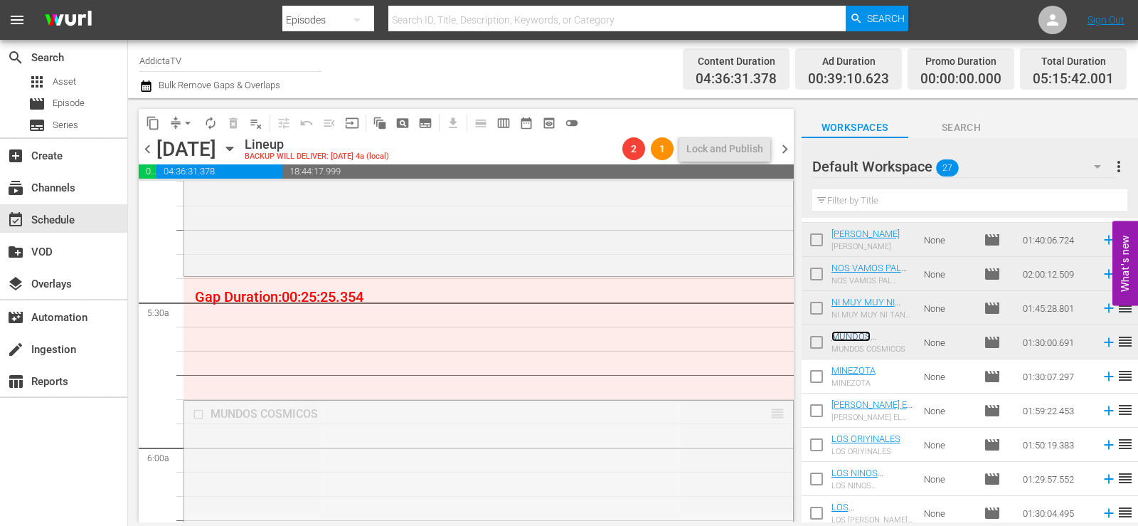
drag, startPoint x: 767, startPoint y: 414, endPoint x: 763, endPoint y: 289, distance: 124.6
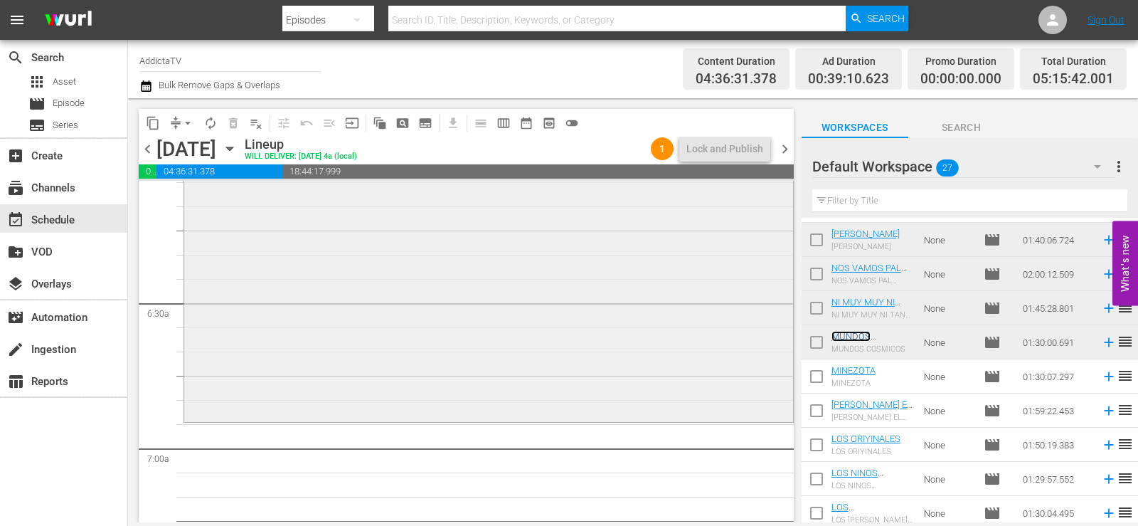
scroll to position [1901, 0]
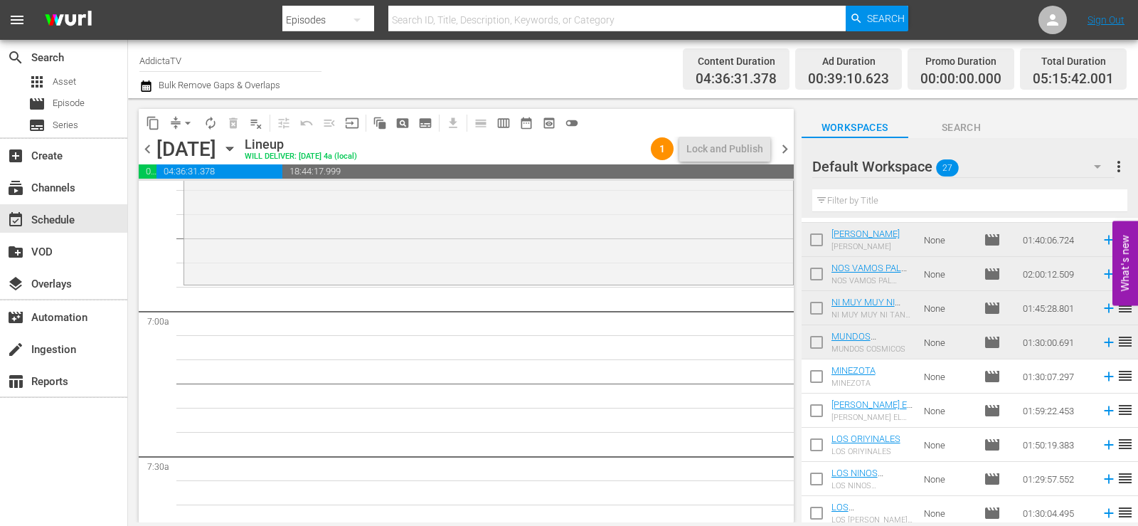
click at [1117, 376] on span "reorder" at bounding box center [1125, 375] width 17 height 17
click at [1104, 379] on icon at bounding box center [1108, 376] width 9 height 9
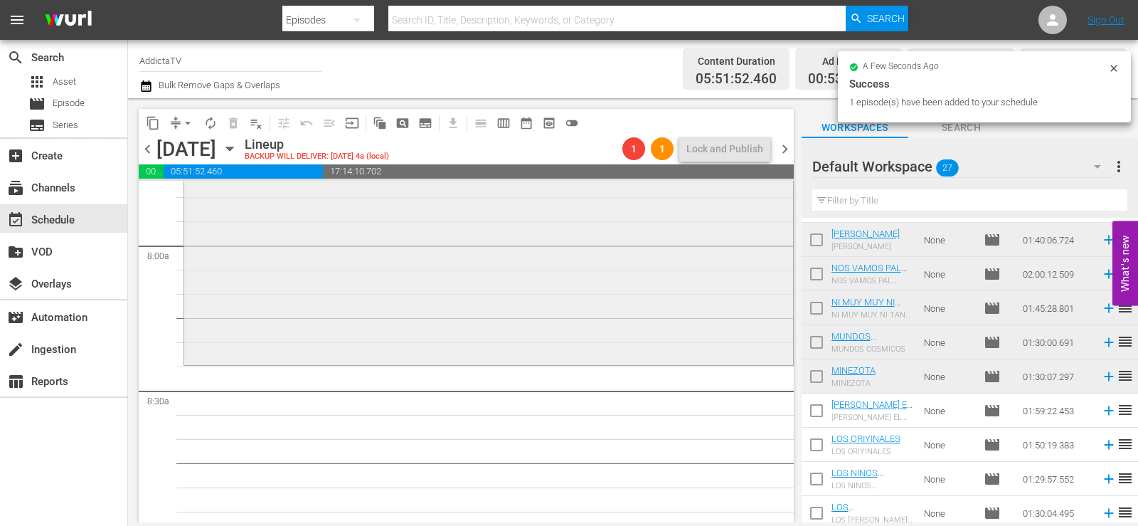
scroll to position [2613, 0]
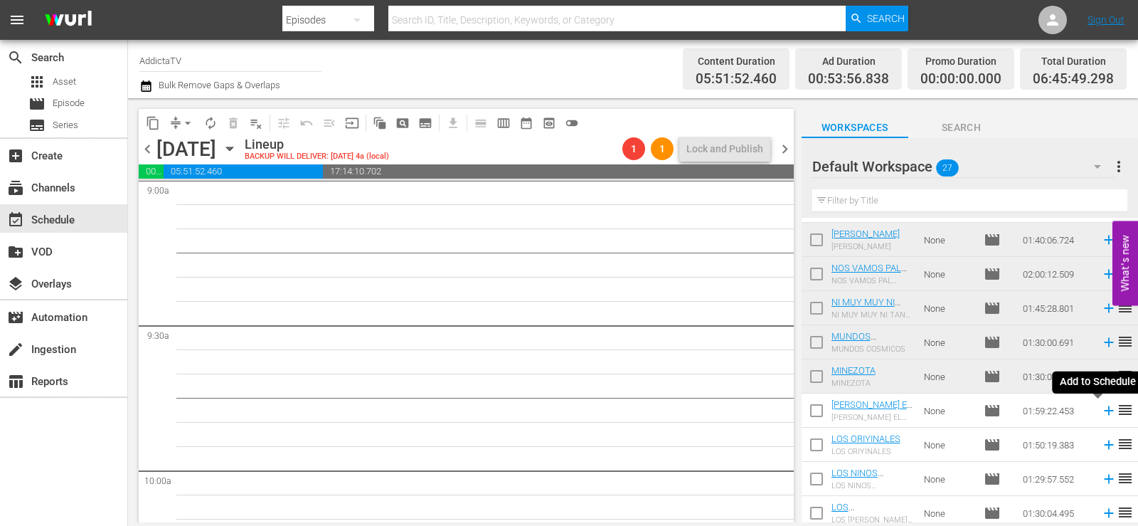
click at [1104, 413] on icon at bounding box center [1108, 410] width 9 height 9
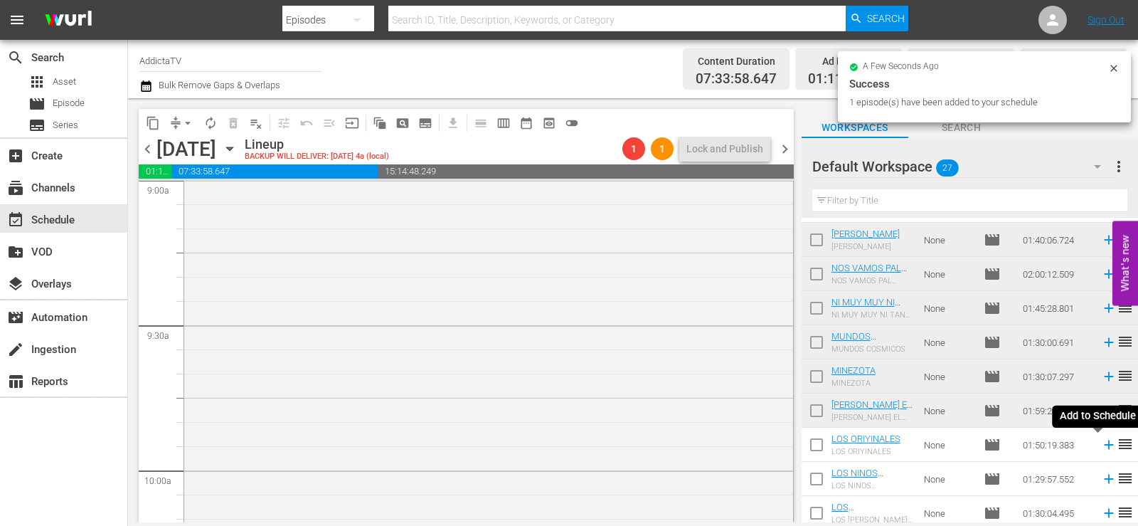
click at [1103, 448] on icon at bounding box center [1109, 445] width 16 height 16
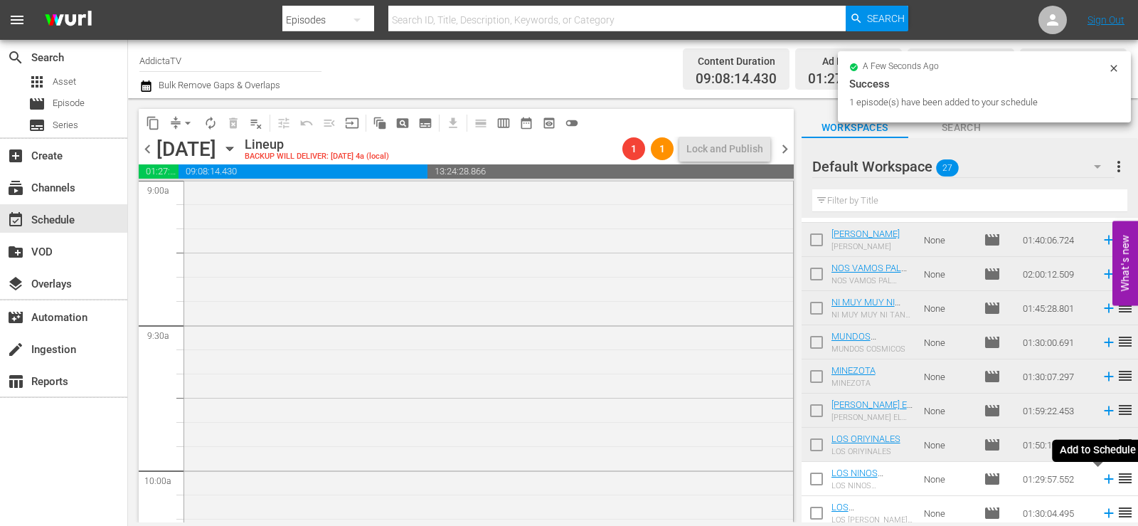
click at [1101, 478] on icon at bounding box center [1109, 479] width 16 height 16
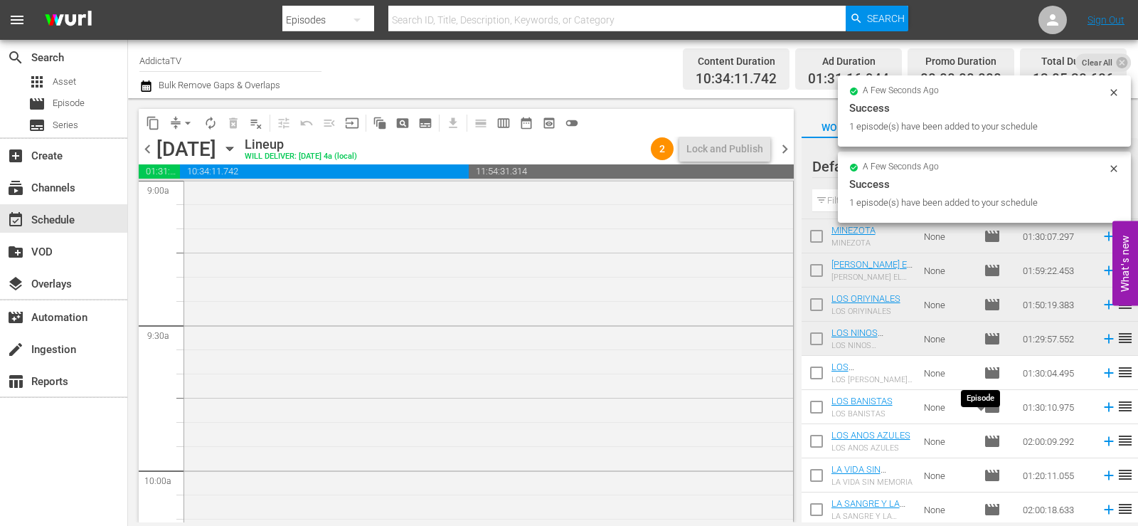
scroll to position [650, 0]
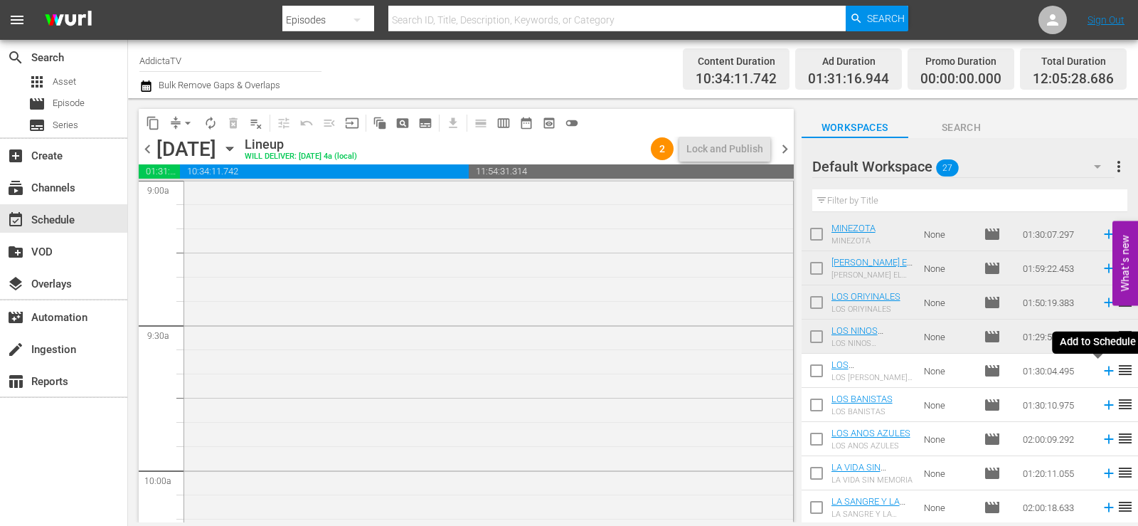
click at [1101, 374] on icon at bounding box center [1109, 371] width 16 height 16
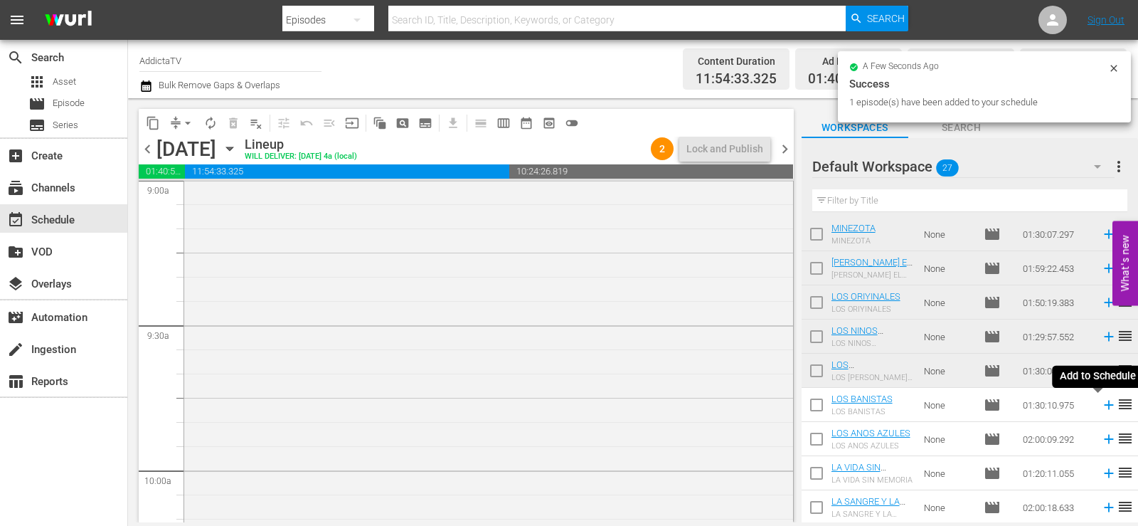
click at [1104, 408] on icon at bounding box center [1108, 404] width 9 height 9
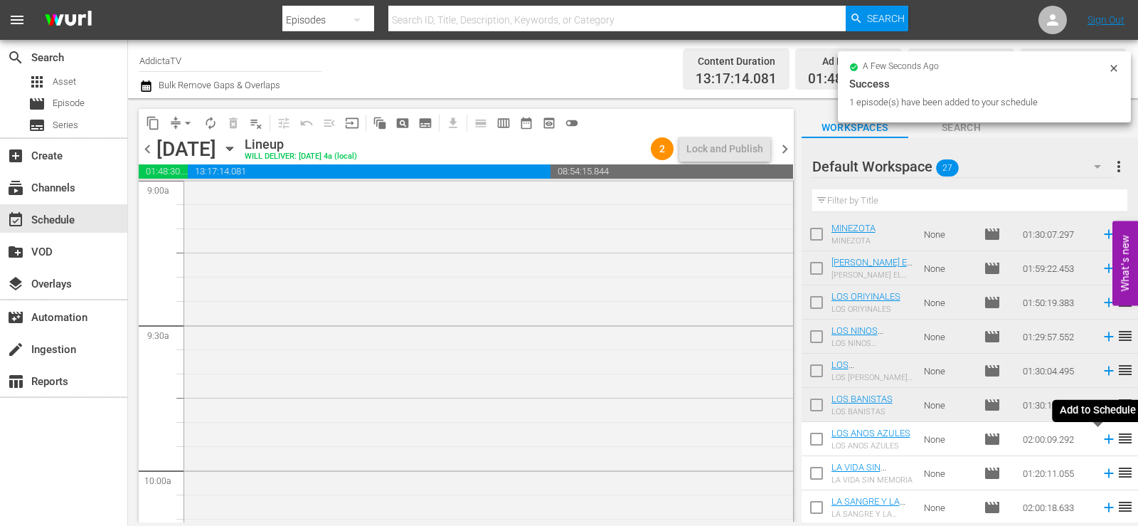
click at [1104, 440] on icon at bounding box center [1108, 439] width 9 height 9
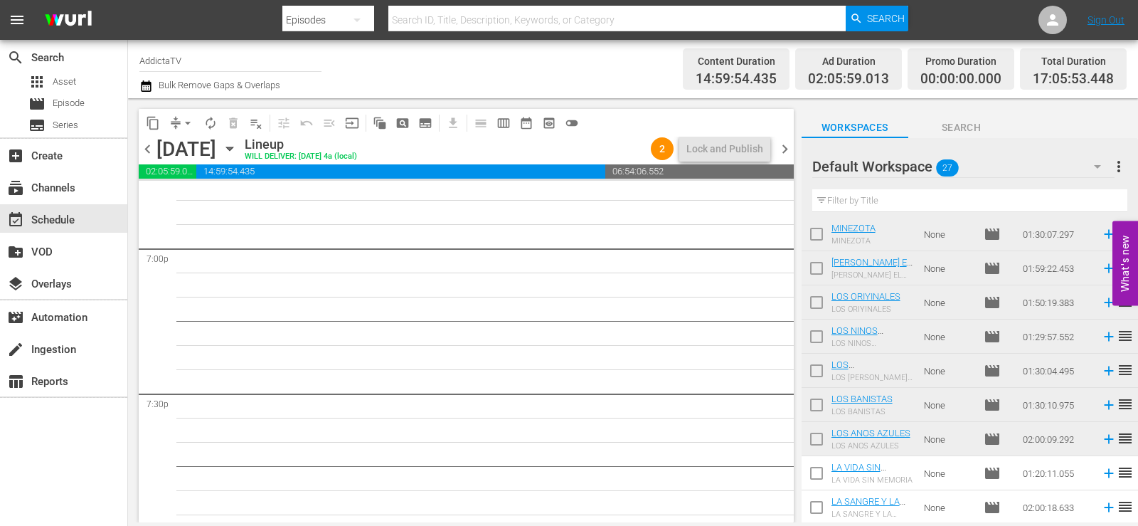
scroll to position [5458, 0]
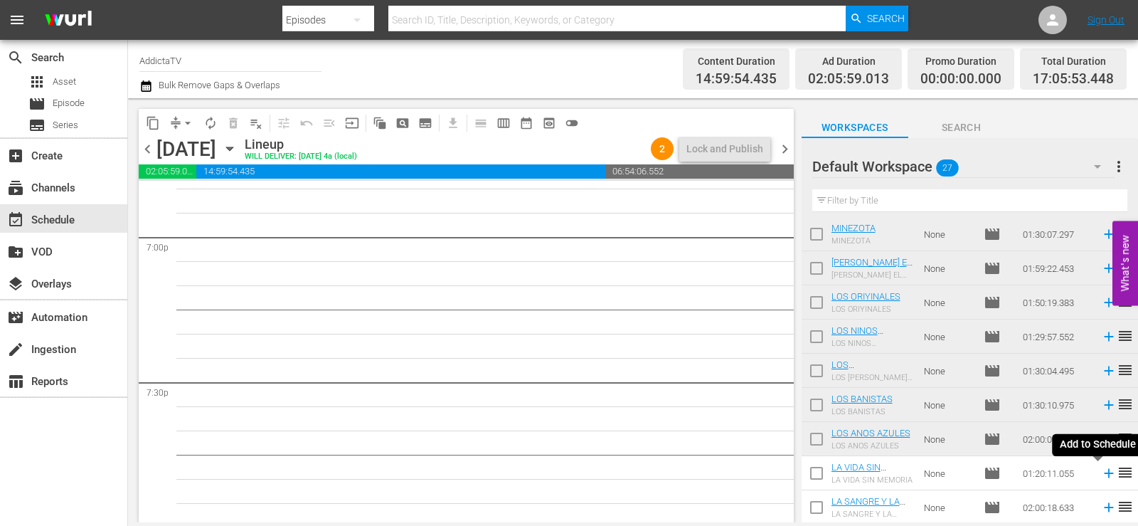
click at [1104, 477] on icon at bounding box center [1108, 473] width 9 height 9
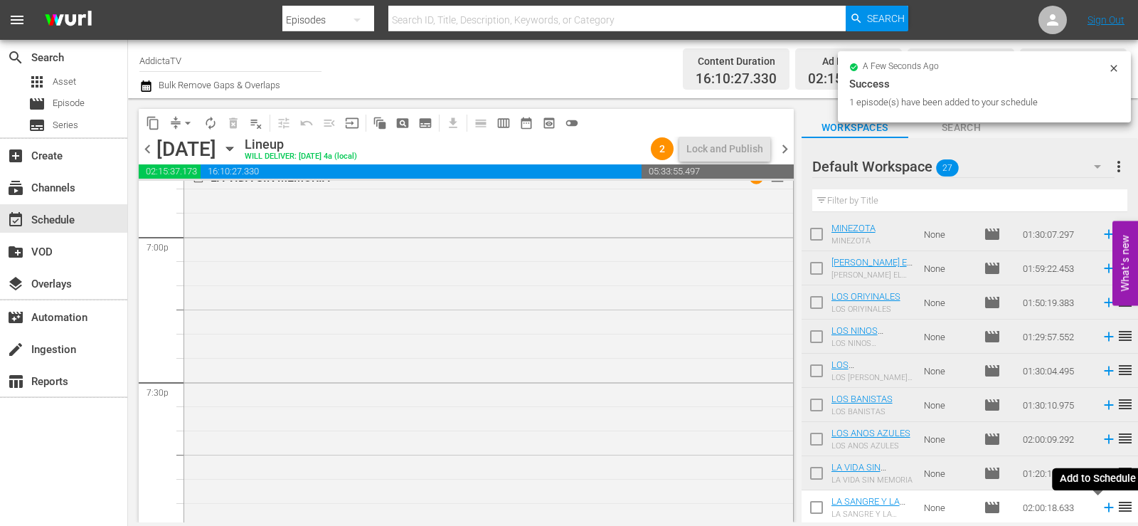
click at [1104, 511] on icon at bounding box center [1108, 507] width 9 height 9
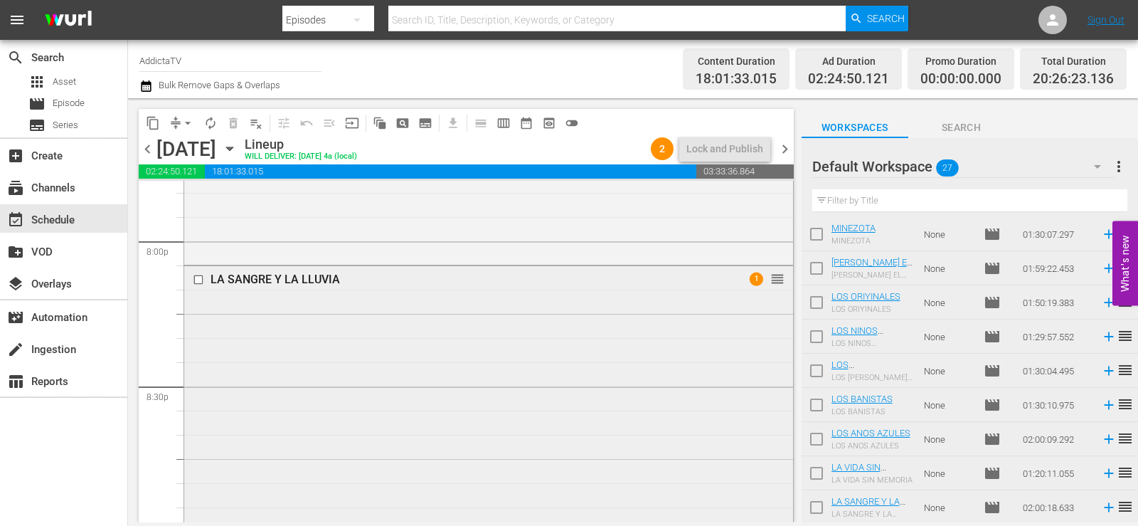
scroll to position [5742, 0]
click at [749, 277] on span "1" at bounding box center [756, 281] width 14 height 14
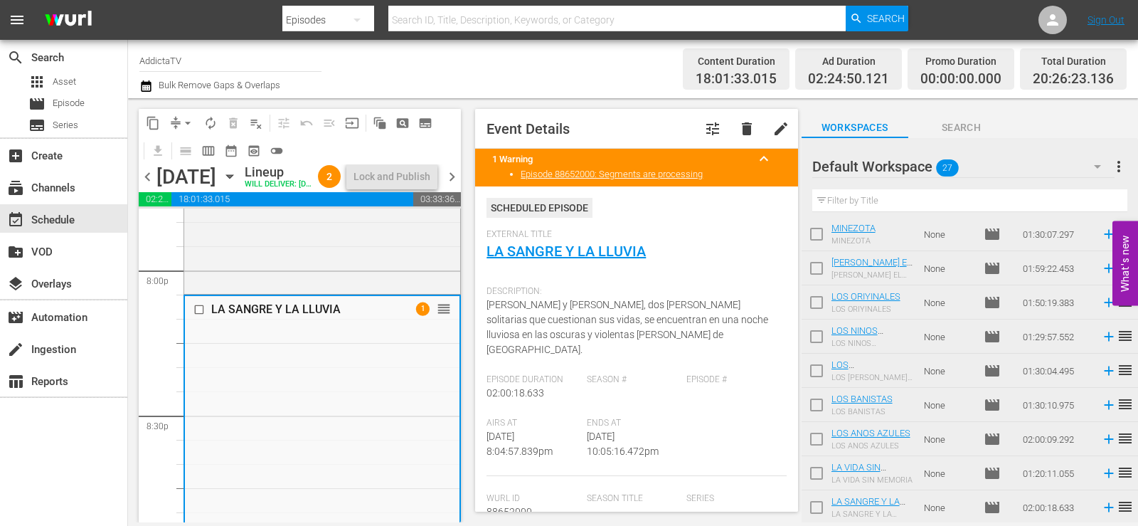
click at [147, 186] on span "chevron_left" at bounding box center [148, 177] width 18 height 18
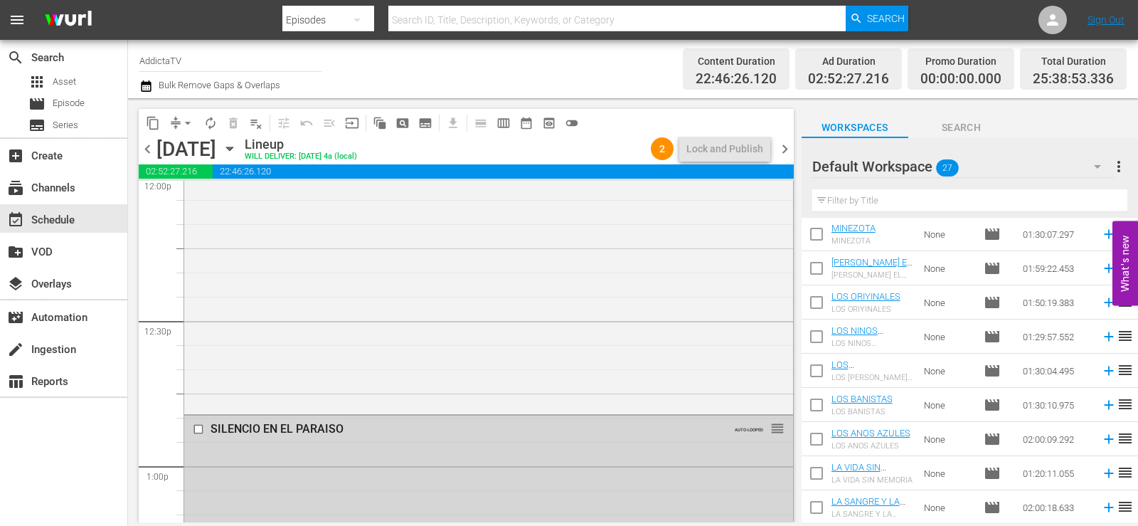
scroll to position [3772, 0]
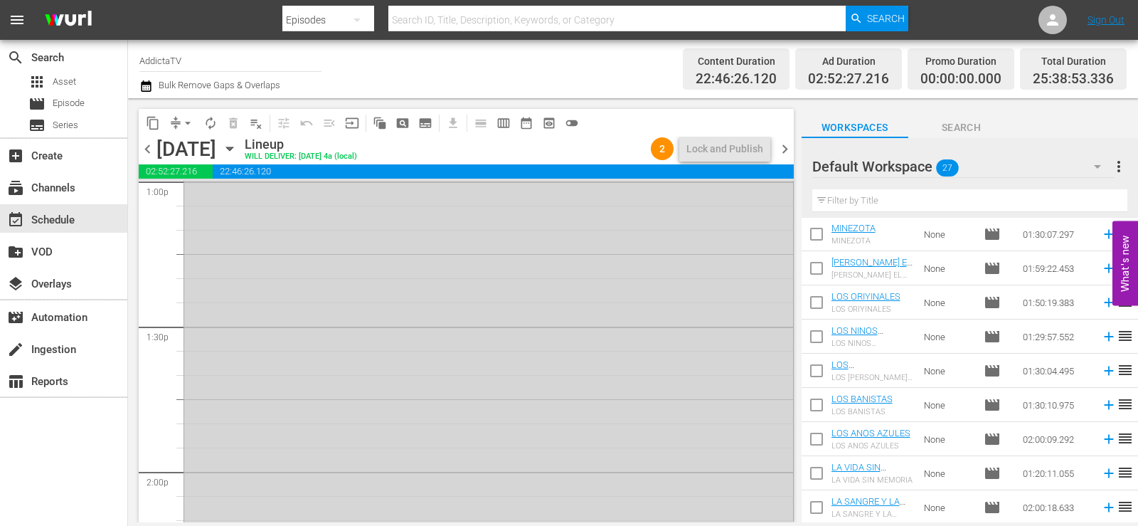
click at [780, 147] on span "chevron_right" at bounding box center [785, 149] width 18 height 18
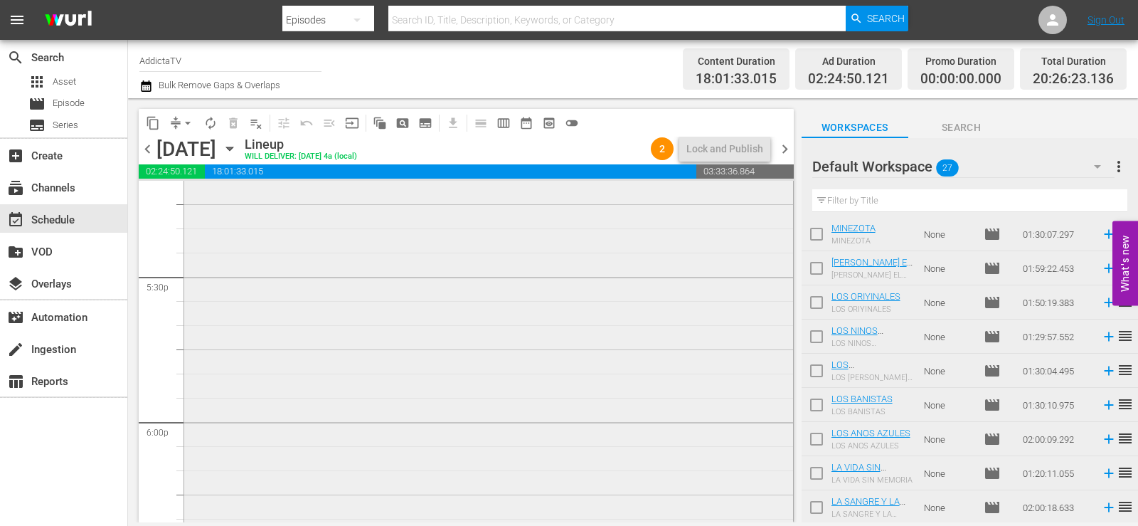
scroll to position [5338, 0]
click at [780, 148] on span "chevron_right" at bounding box center [785, 149] width 18 height 18
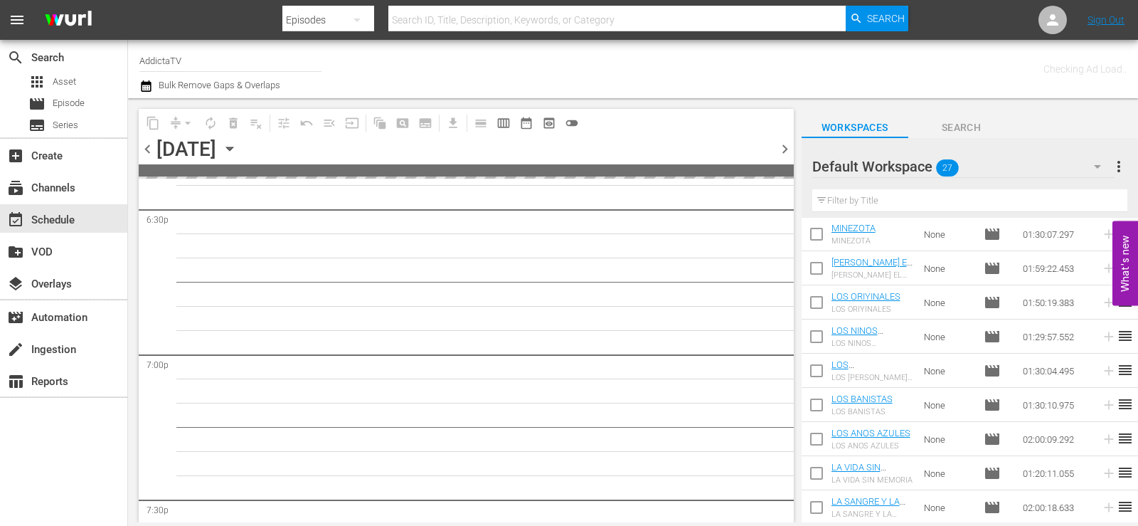
scroll to position [5362, 0]
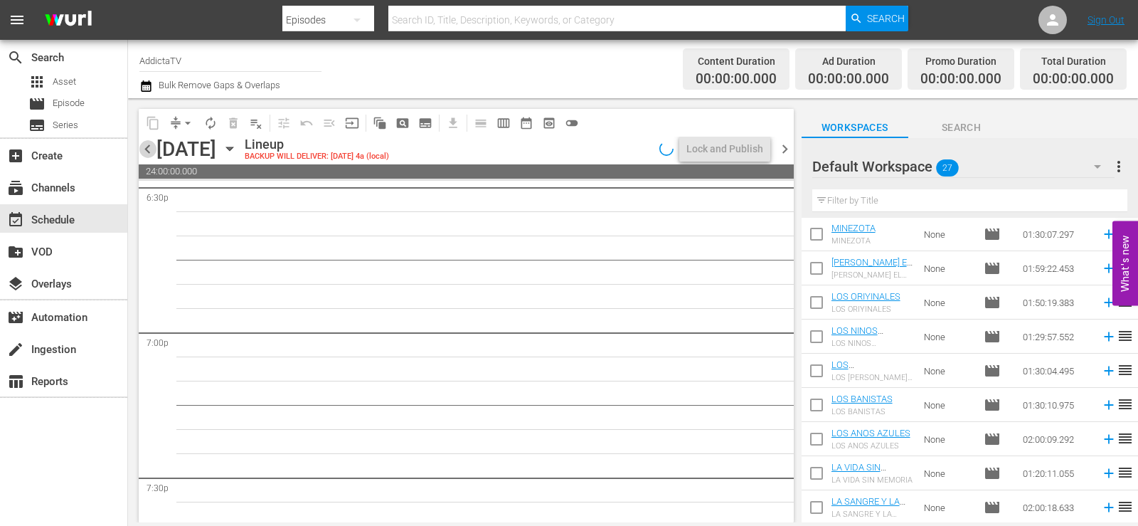
click at [151, 152] on span "chevron_left" at bounding box center [148, 149] width 18 height 18
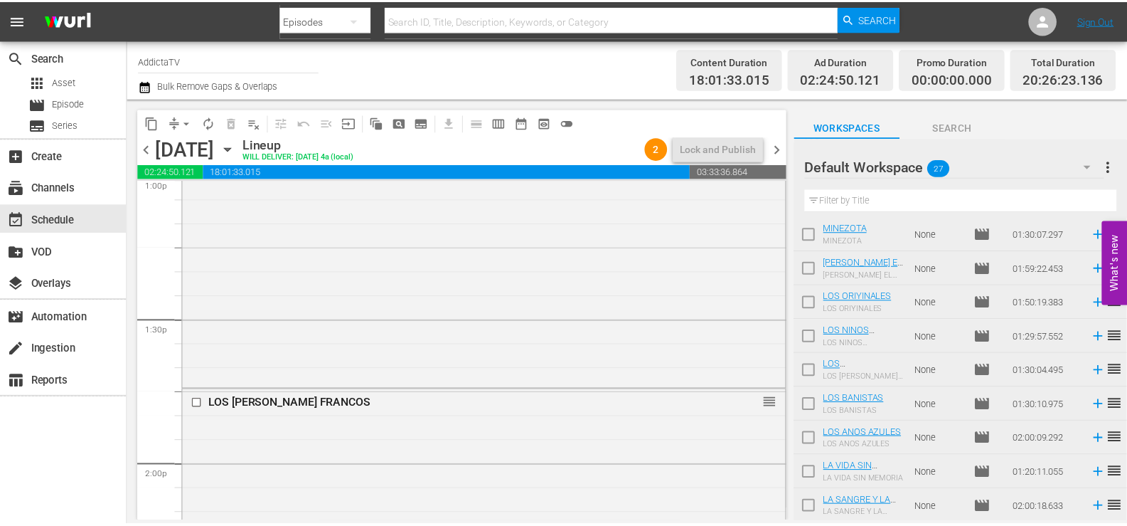
scroll to position [3565, 0]
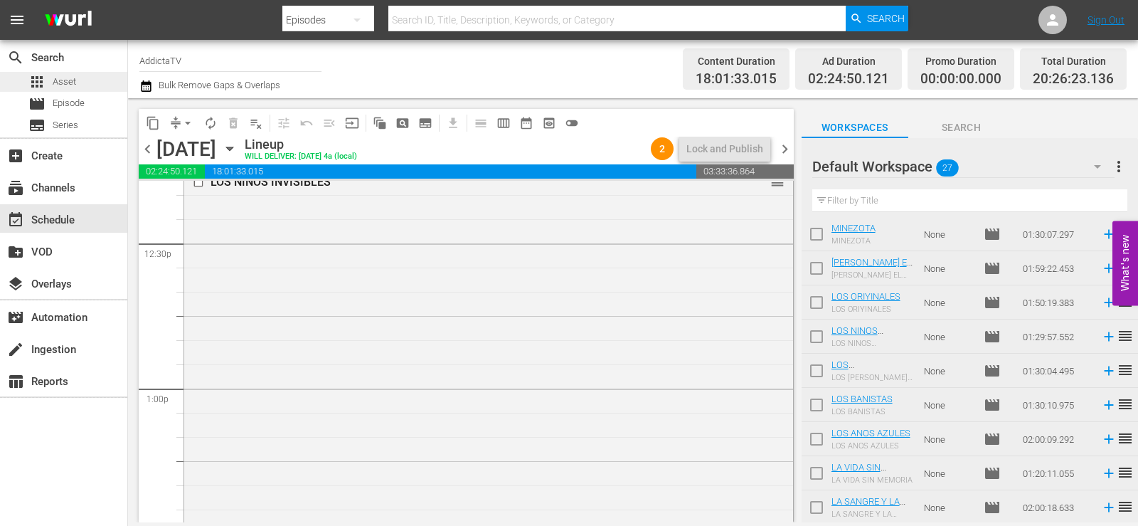
click at [63, 80] on span "Asset" at bounding box center [64, 82] width 23 height 14
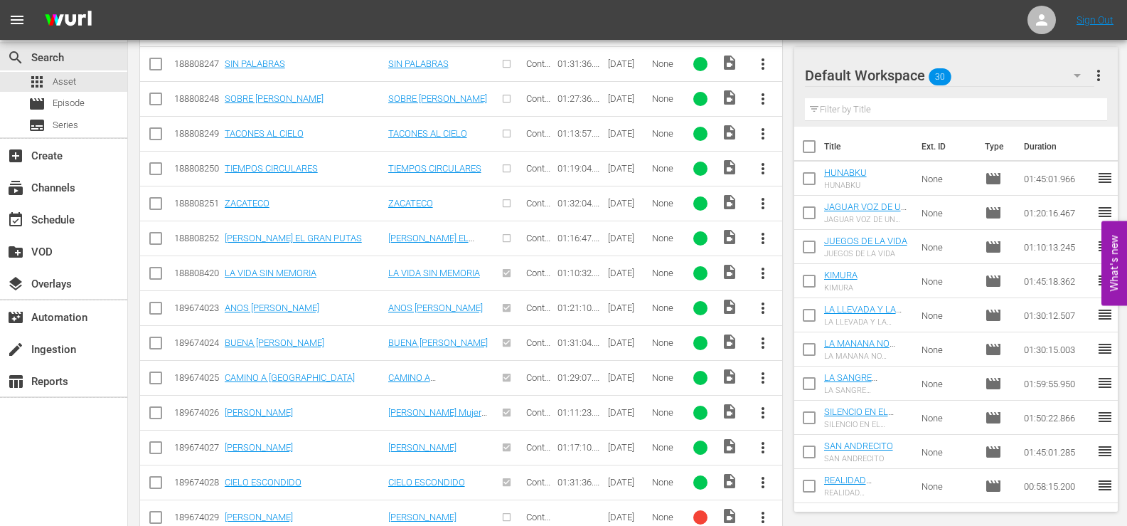
scroll to position [3496, 0]
